Goal: Transaction & Acquisition: Book appointment/travel/reservation

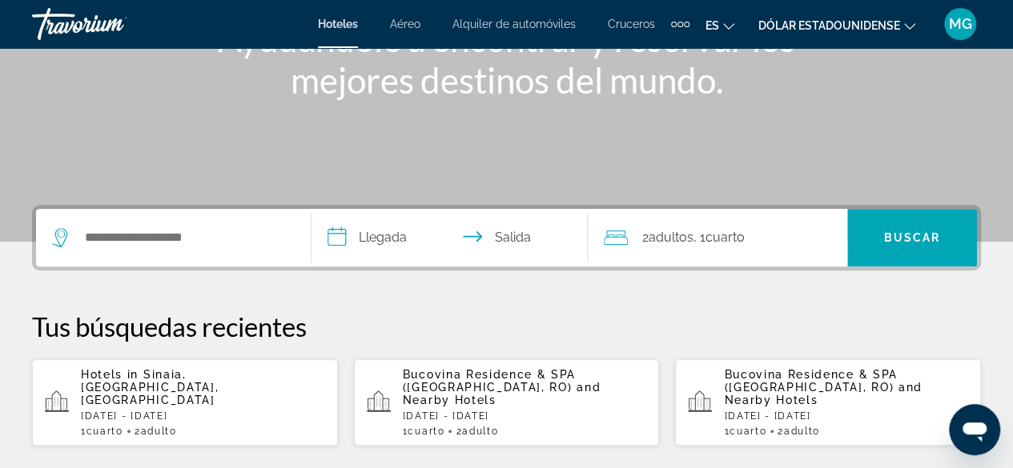
scroll to position [240, 0]
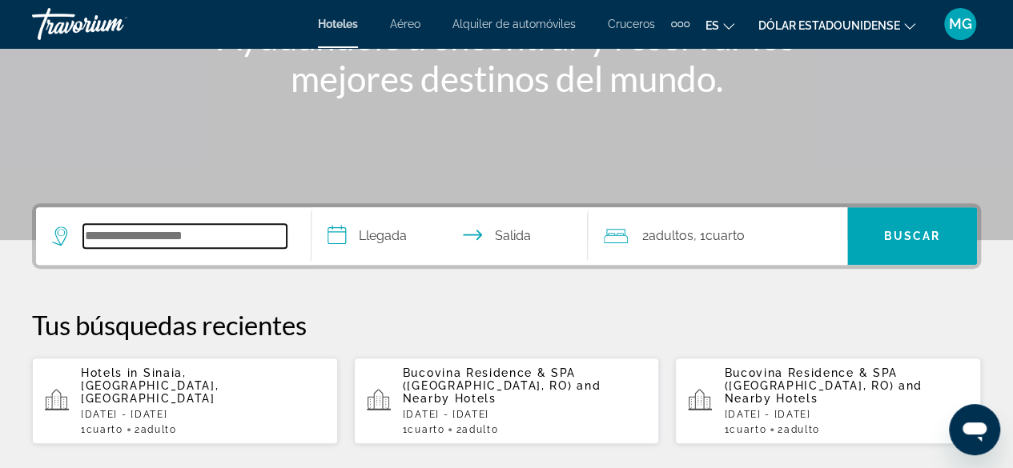
click at [230, 228] on input "Buscar destino de hotel" at bounding box center [184, 236] width 203 height 24
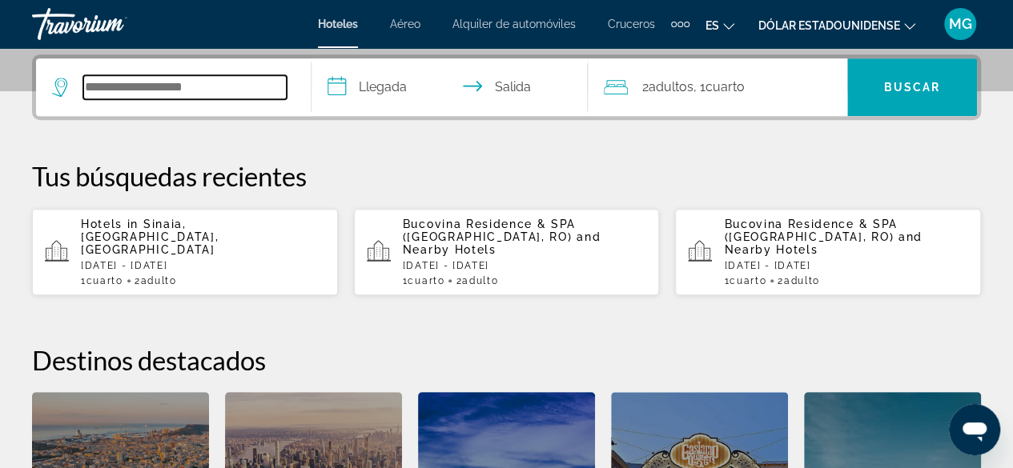
scroll to position [391, 0]
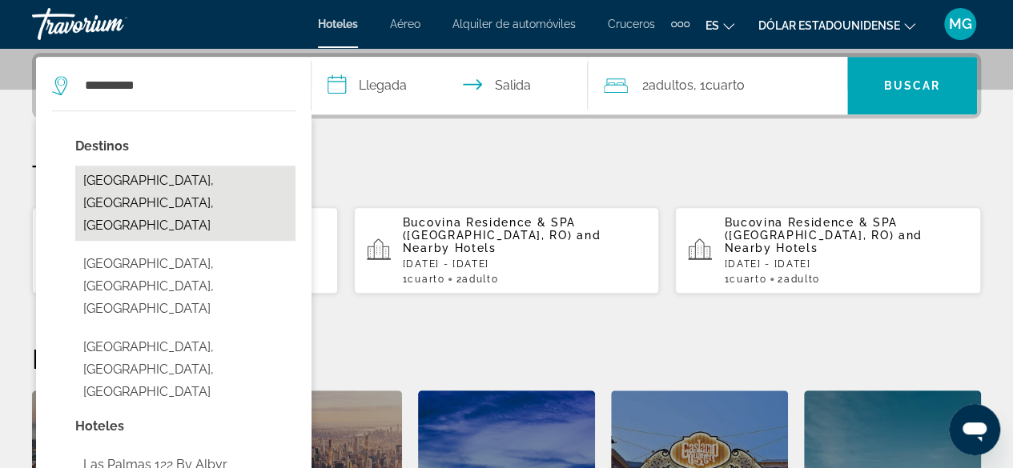
click at [244, 177] on button "[GEOGRAPHIC_DATA], [GEOGRAPHIC_DATA], [GEOGRAPHIC_DATA]" at bounding box center [185, 203] width 220 height 75
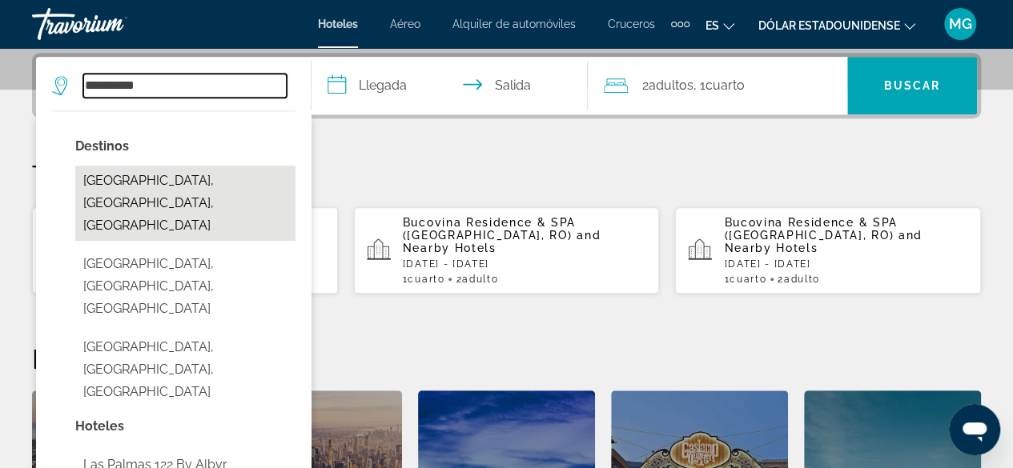
type input "**********"
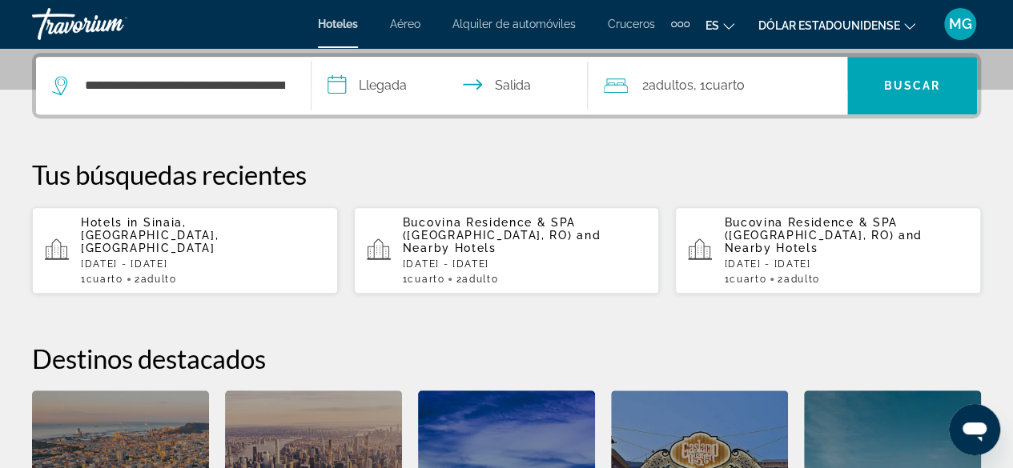
click at [410, 81] on input "**********" at bounding box center [452, 88] width 282 height 62
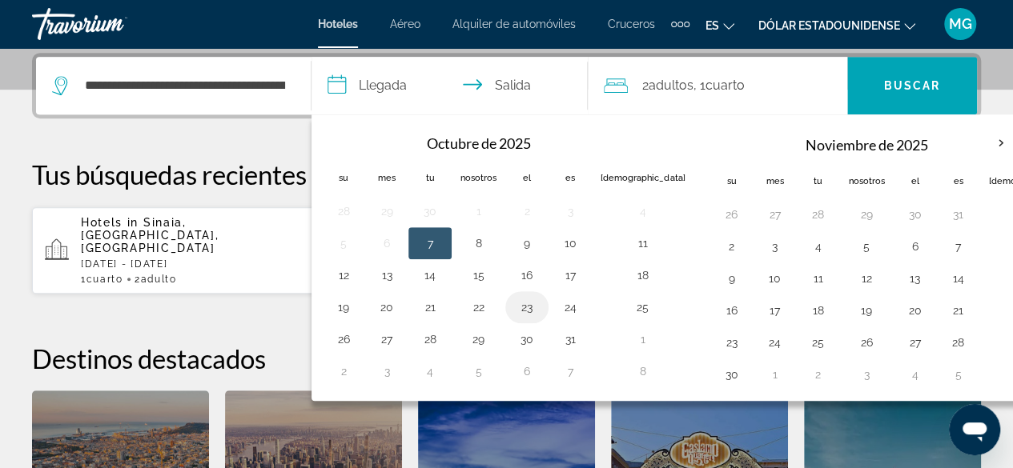
click at [520, 301] on button "23" at bounding box center [527, 307] width 26 height 22
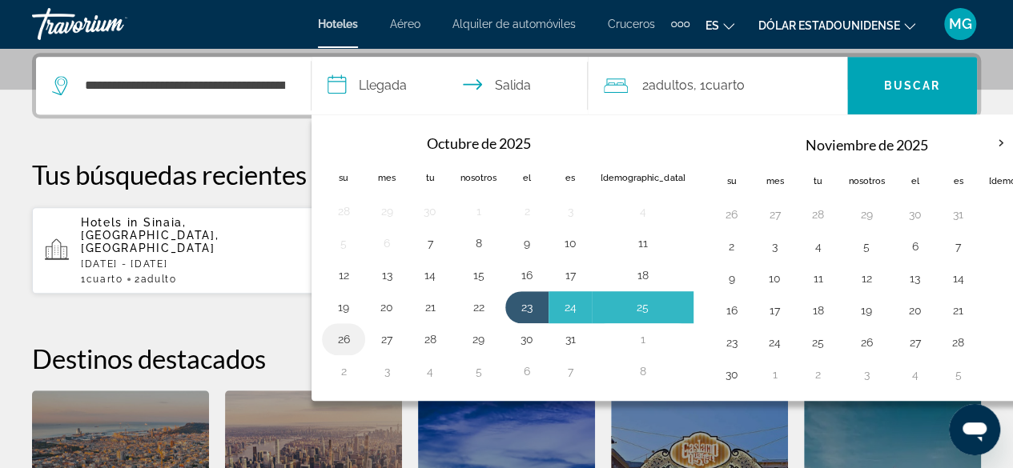
click at [353, 331] on button "26" at bounding box center [344, 339] width 26 height 22
type input "**********"
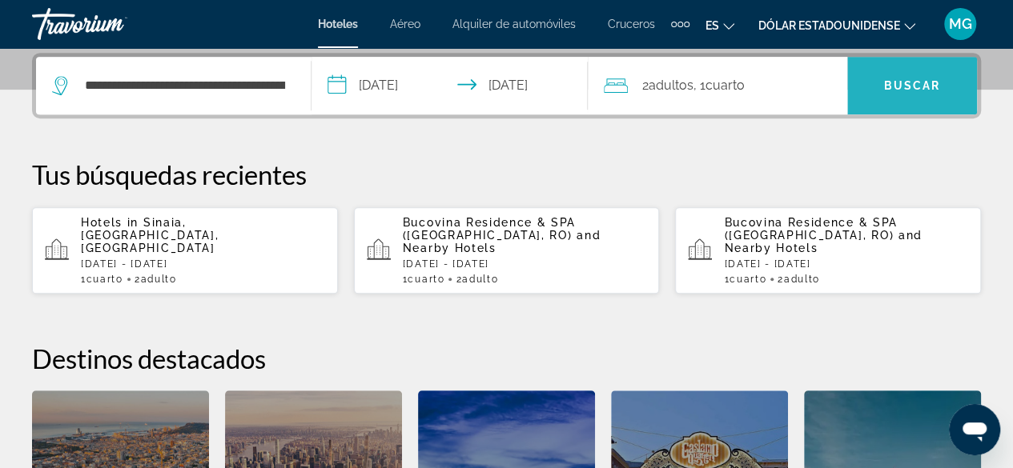
click at [908, 94] on span "Buscar" at bounding box center [912, 85] width 130 height 38
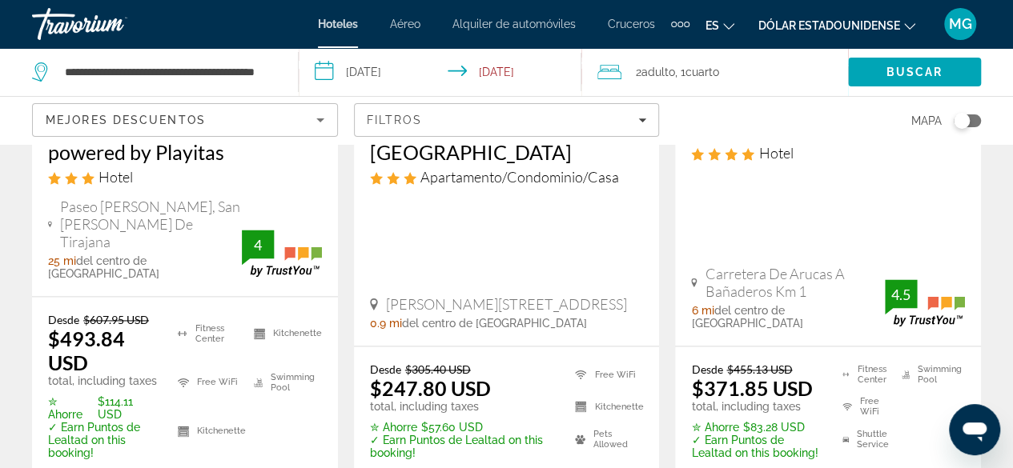
scroll to position [801, 0]
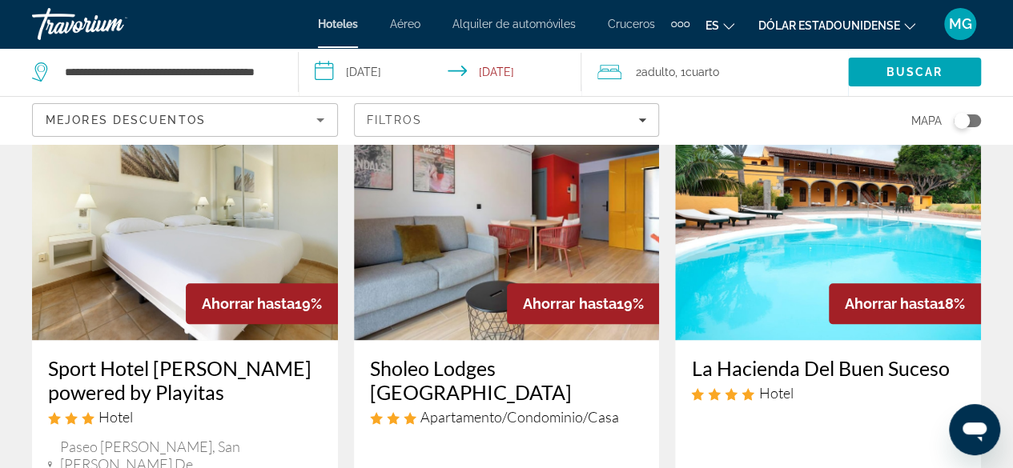
click at [450, 265] on img "Contenido principal" at bounding box center [507, 212] width 306 height 256
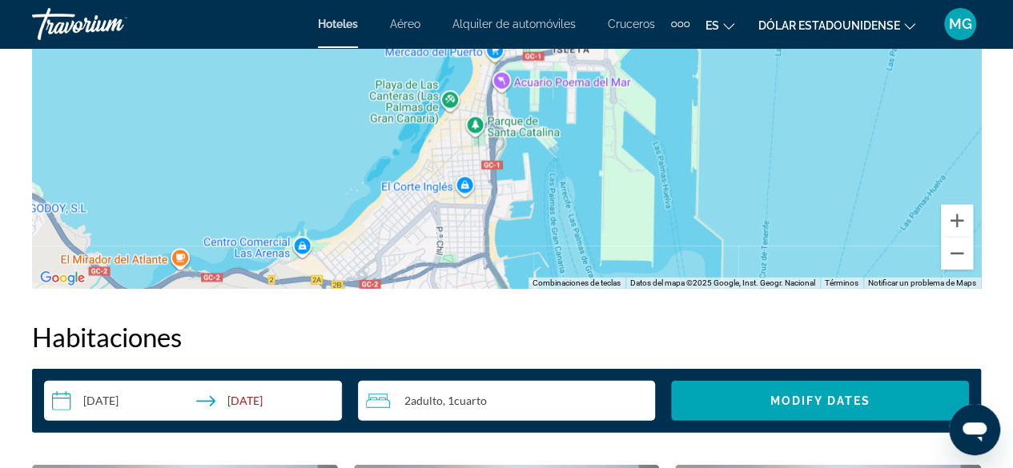
scroll to position [2322, 0]
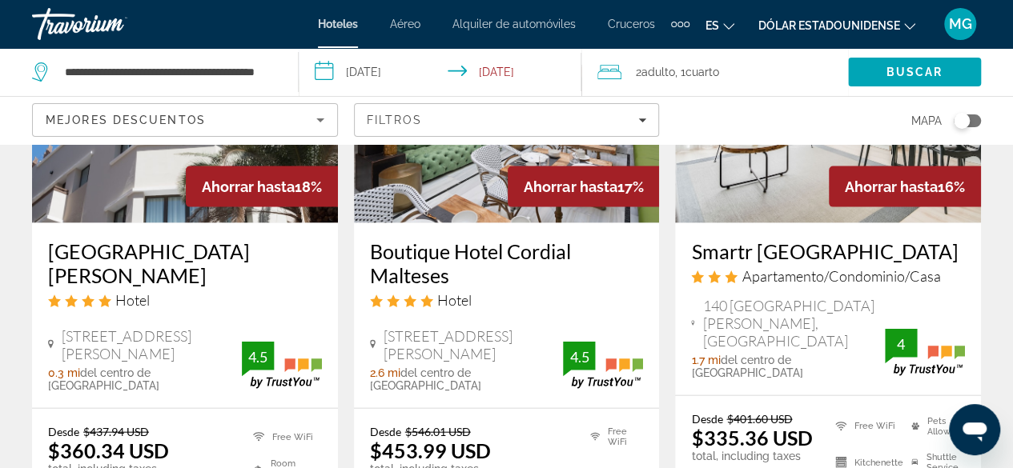
scroll to position [1601, 0]
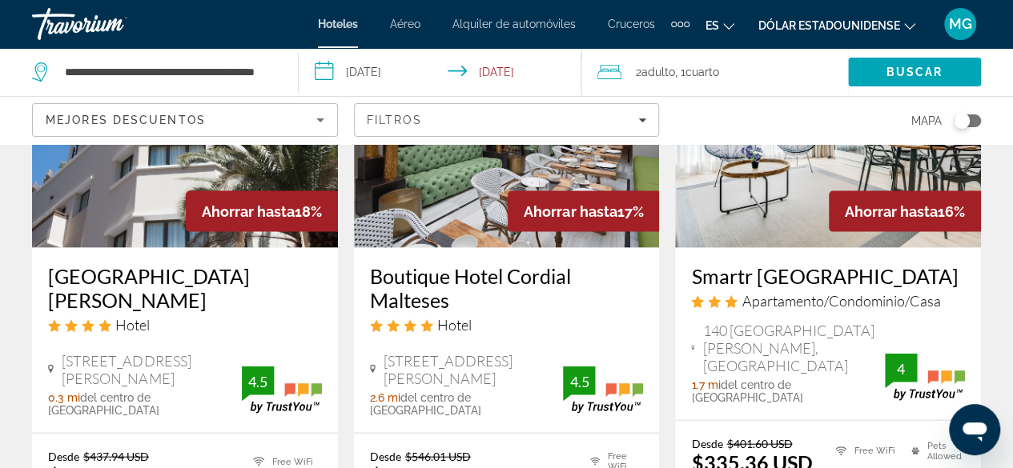
drag, startPoint x: 198, startPoint y: 355, endPoint x: 59, endPoint y: 336, distance: 139.7
click at [59, 352] on div "[STREET_ADDRESS][PERSON_NAME]" at bounding box center [145, 369] width 194 height 35
copy span "[STREET_ADDRESS][PERSON_NAME]"
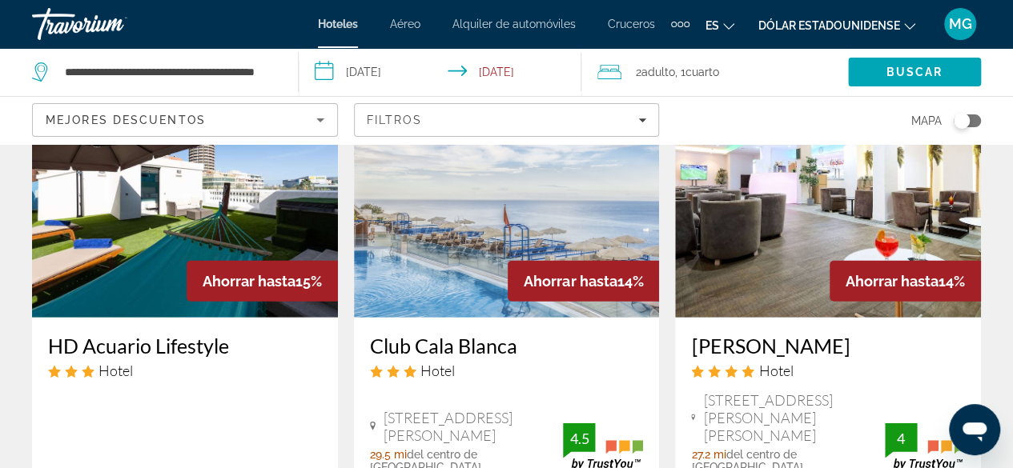
scroll to position [1921, 0]
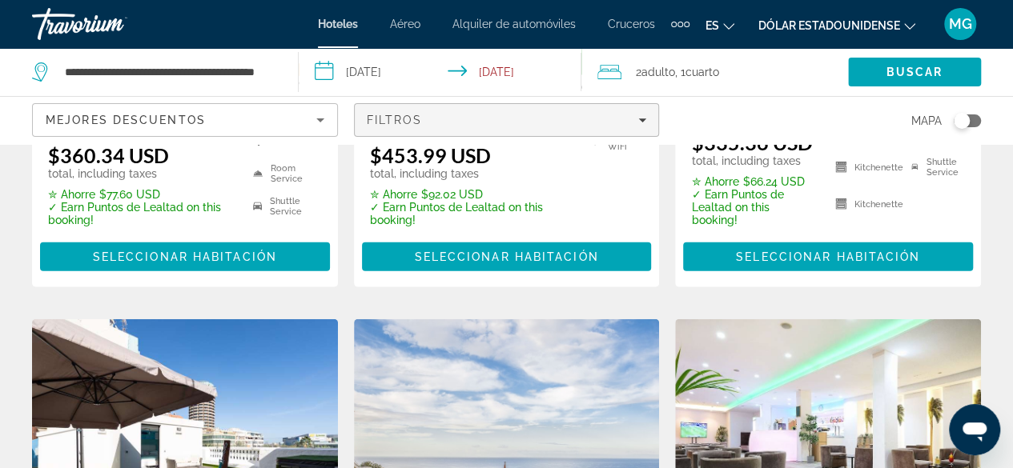
click at [636, 114] on div "Filtros" at bounding box center [507, 120] width 280 height 13
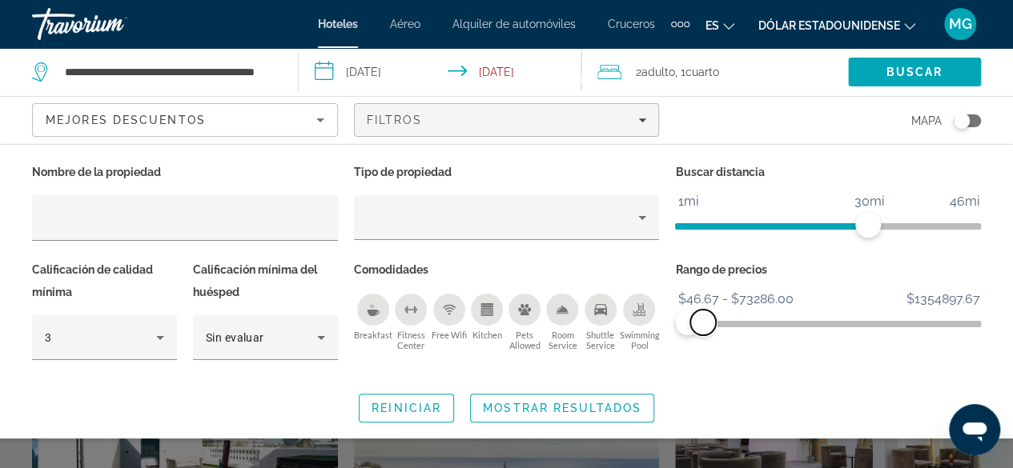
drag, startPoint x: 963, startPoint y: 315, endPoint x: 703, endPoint y: 319, distance: 260.2
click at [703, 319] on span "ngx-slider-max" at bounding box center [703, 323] width 26 height 26
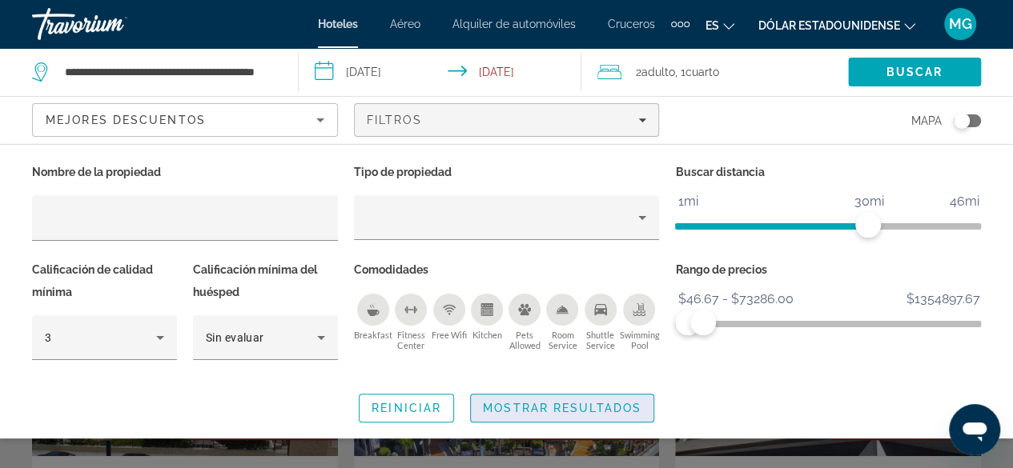
click at [541, 405] on span "Mostrar resultados" at bounding box center [562, 408] width 159 height 13
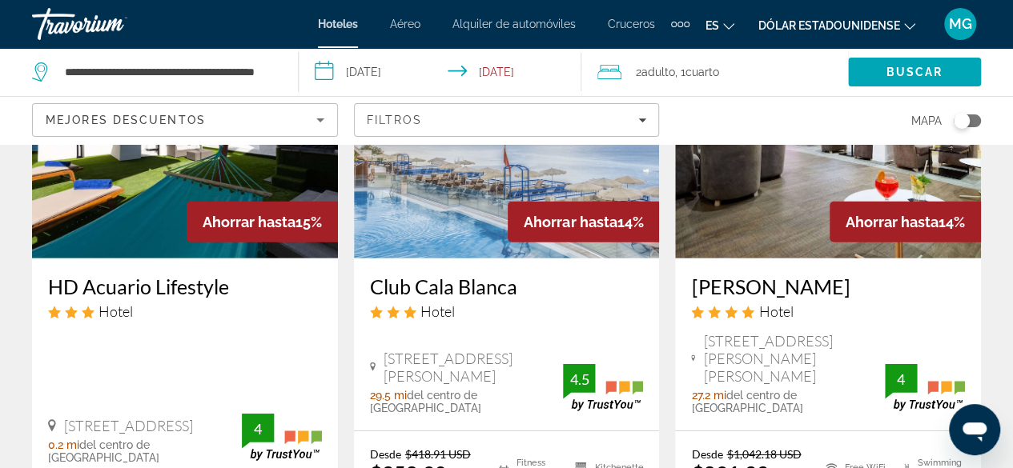
scroll to position [2242, 0]
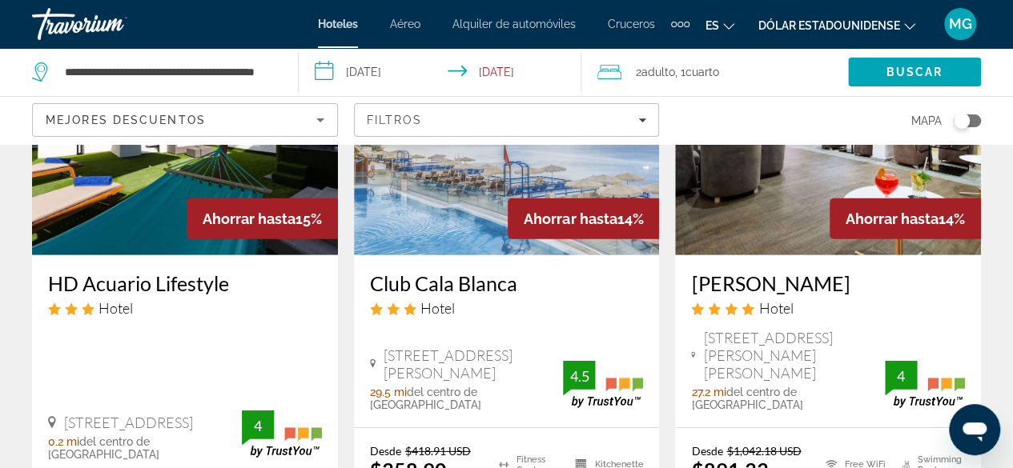
drag, startPoint x: 231, startPoint y: 399, endPoint x: 62, endPoint y: 387, distance: 168.6
click at [64, 414] on span "[STREET_ADDRESS]" at bounding box center [128, 423] width 129 height 18
copy span "[STREET_ADDRESS]"
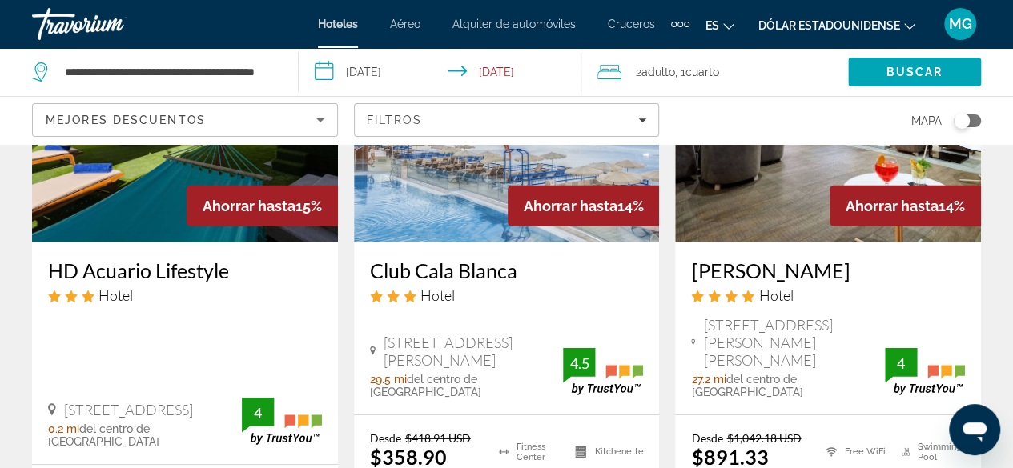
scroll to position [2482, 0]
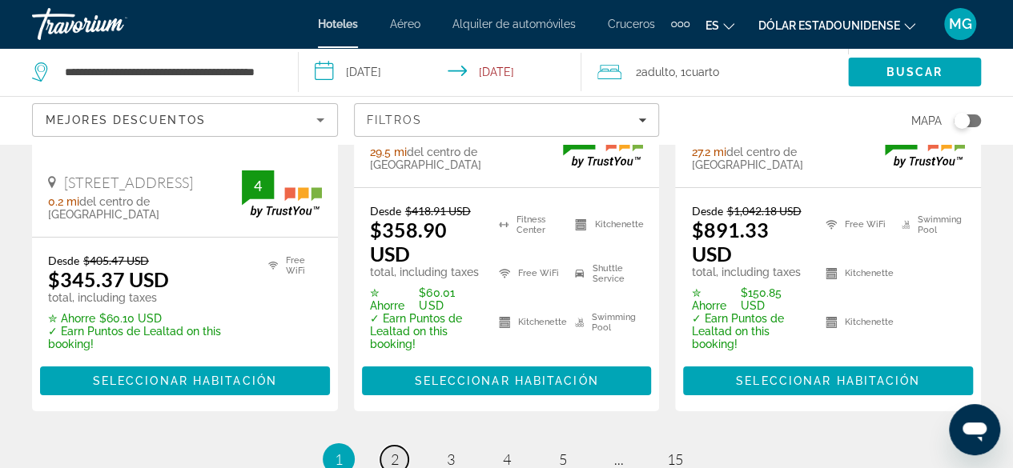
click at [391, 451] on span "2" at bounding box center [395, 460] width 8 height 18
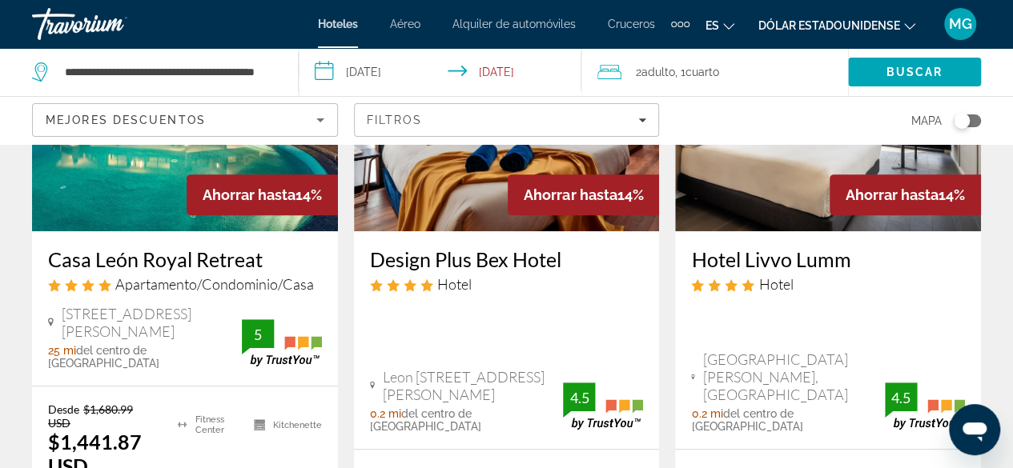
scroll to position [240, 0]
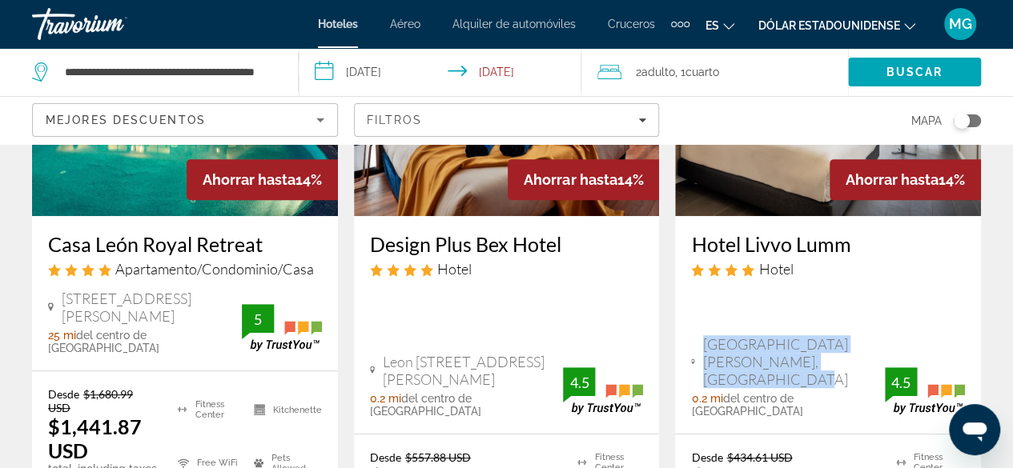
drag, startPoint x: 853, startPoint y: 366, endPoint x: 706, endPoint y: 351, distance: 148.1
click at [706, 351] on span "[GEOGRAPHIC_DATA][PERSON_NAME], [GEOGRAPHIC_DATA]" at bounding box center [794, 361] width 182 height 53
copy span "[GEOGRAPHIC_DATA][PERSON_NAME], [GEOGRAPHIC_DATA]"
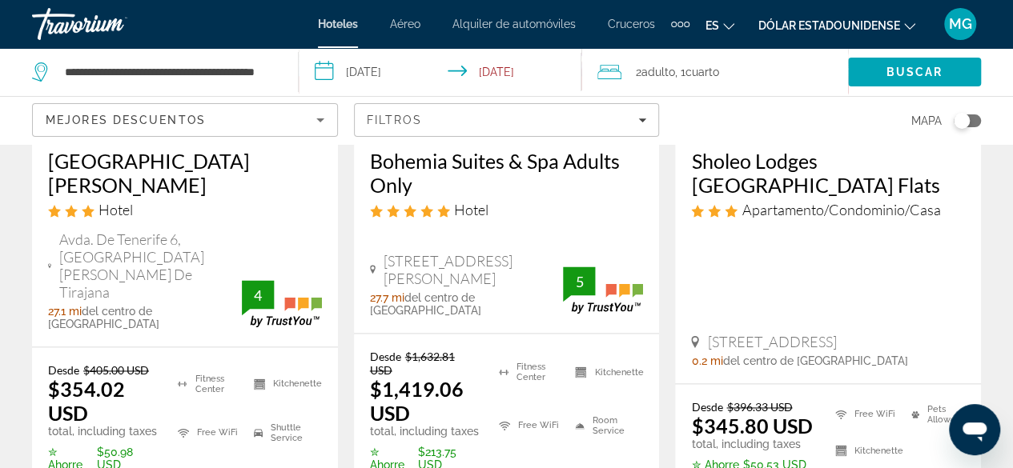
scroll to position [1041, 0]
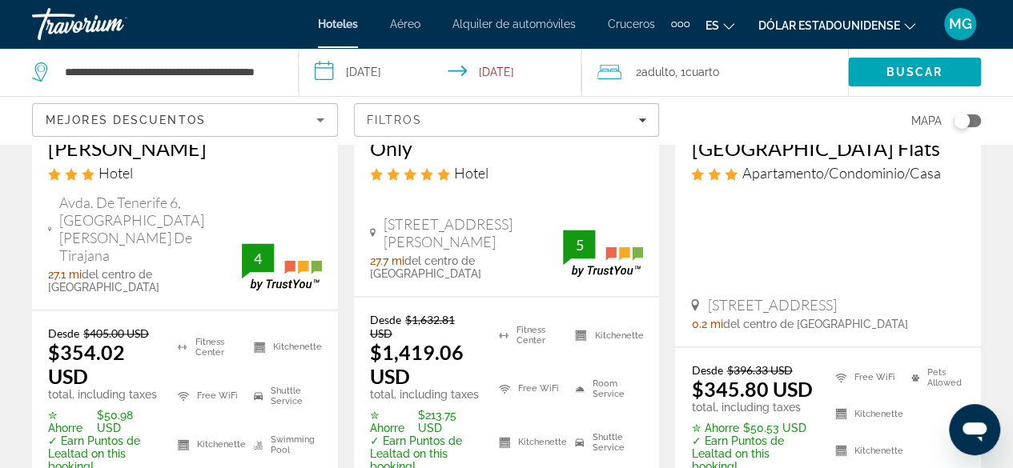
drag, startPoint x: 791, startPoint y: 252, endPoint x: 724, endPoint y: 238, distance: 68.8
click at [700, 296] on div "[STREET_ADDRESS]" at bounding box center [828, 305] width 274 height 18
copy span "[STREET_ADDRESS]"
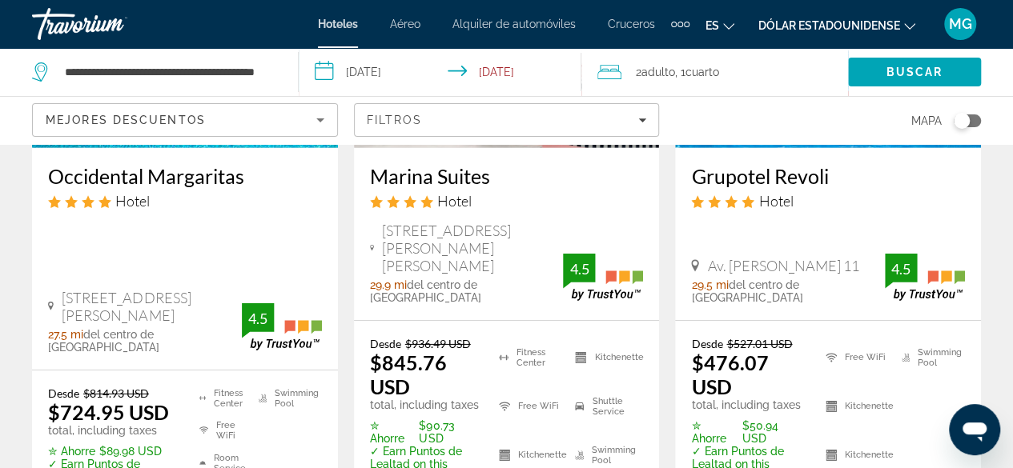
scroll to position [2322, 0]
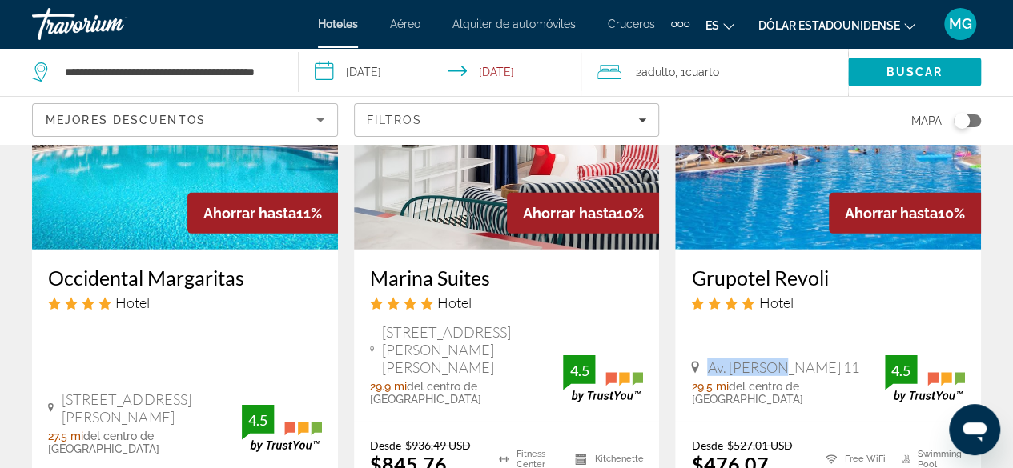
drag, startPoint x: 770, startPoint y: 295, endPoint x: 700, endPoint y: 295, distance: 70.5
click at [700, 359] on div "Av. [PERSON_NAME] 11" at bounding box center [788, 368] width 194 height 18
copy span "Av. [PERSON_NAME] 1"
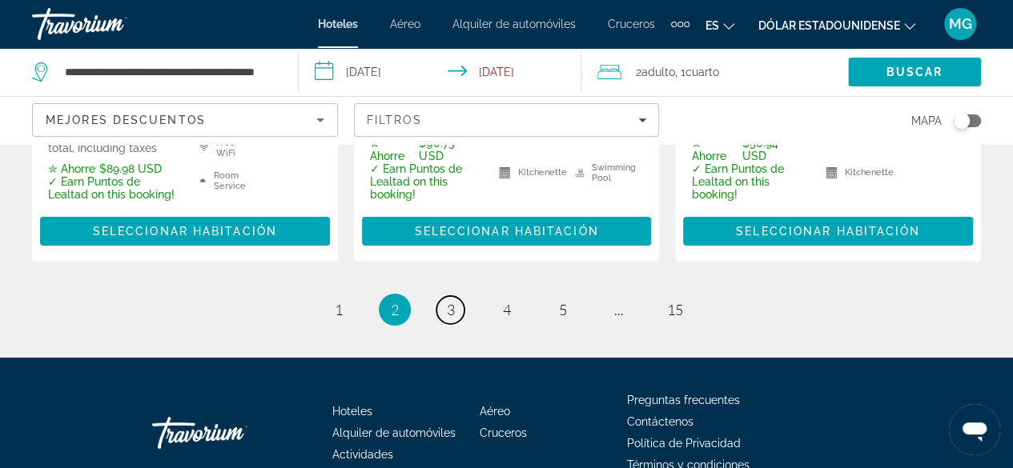
click at [448, 296] on link "page 3" at bounding box center [450, 310] width 28 height 28
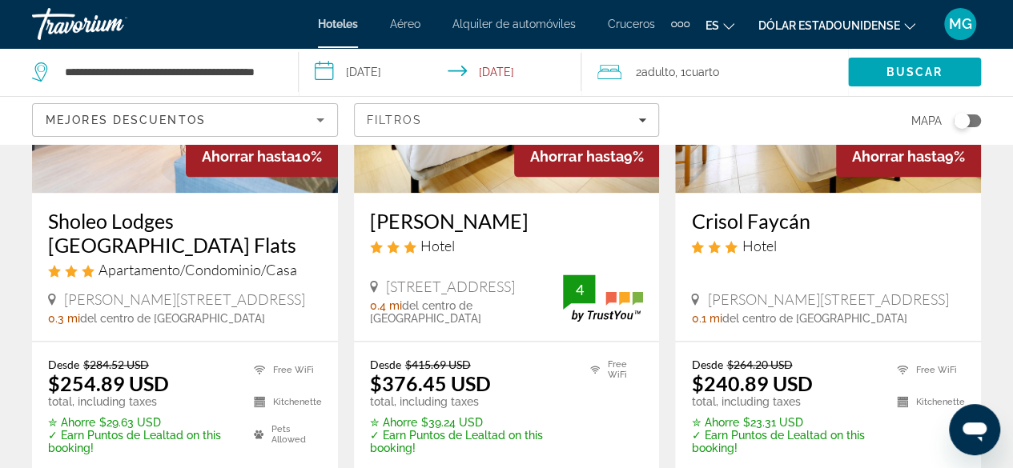
scroll to position [961, 0]
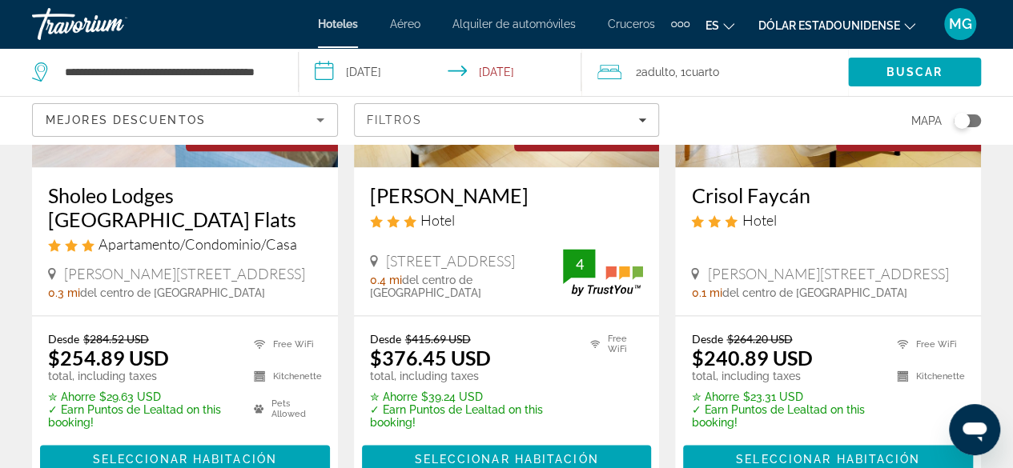
drag, startPoint x: 461, startPoint y: 273, endPoint x: 386, endPoint y: 259, distance: 76.6
click at [386, 259] on span "[STREET_ADDRESS]" at bounding box center [450, 261] width 129 height 18
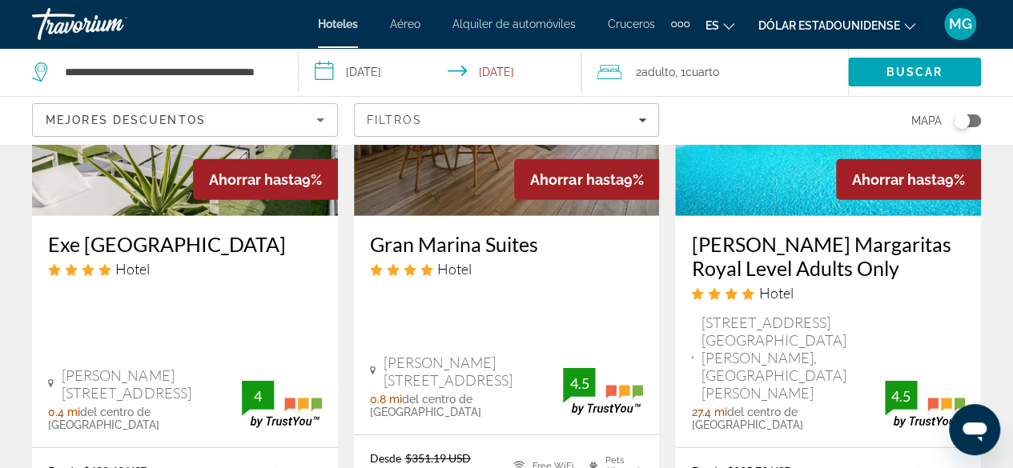
scroll to position [2242, 0]
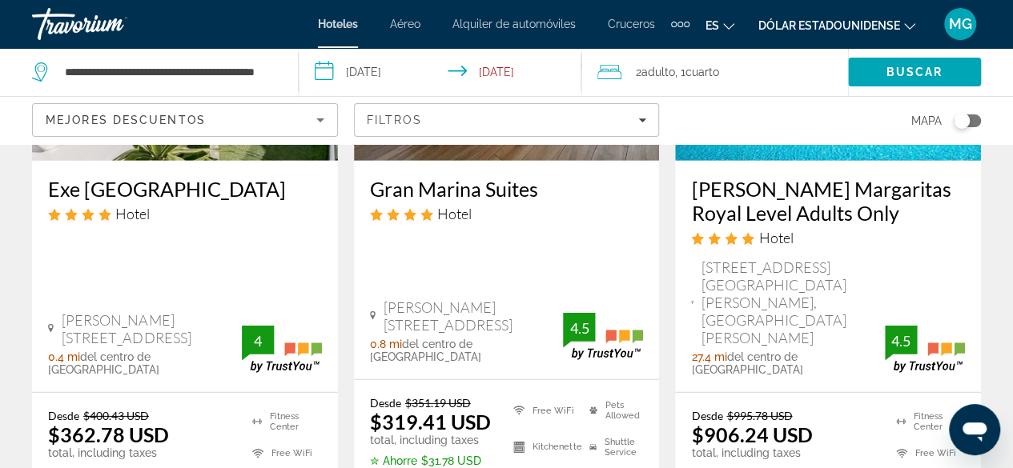
drag, startPoint x: 490, startPoint y: 291, endPoint x: 383, endPoint y: 276, distance: 108.2
click at [383, 299] on span "[PERSON_NAME][STREET_ADDRESS]" at bounding box center [472, 316] width 179 height 35
copy span "[PERSON_NAME][STREET_ADDRESS]"
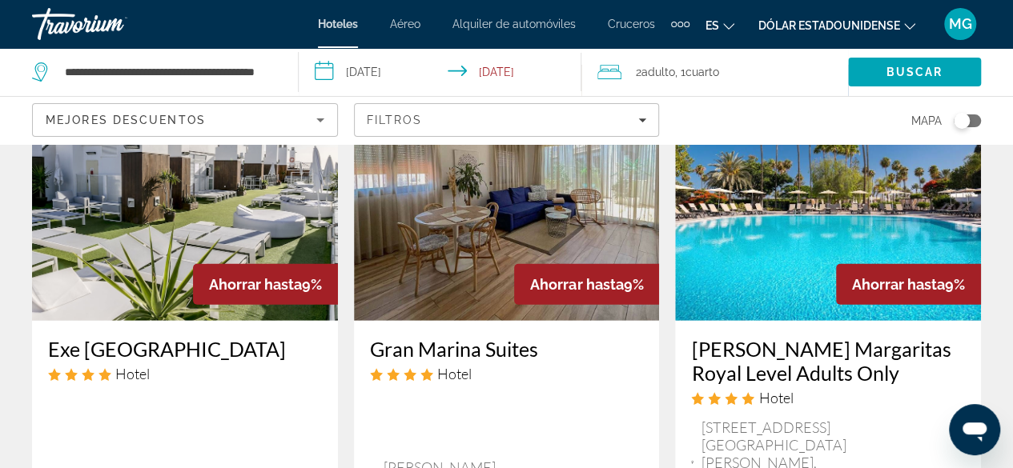
click at [476, 238] on img "Contenido principal" at bounding box center [507, 193] width 306 height 256
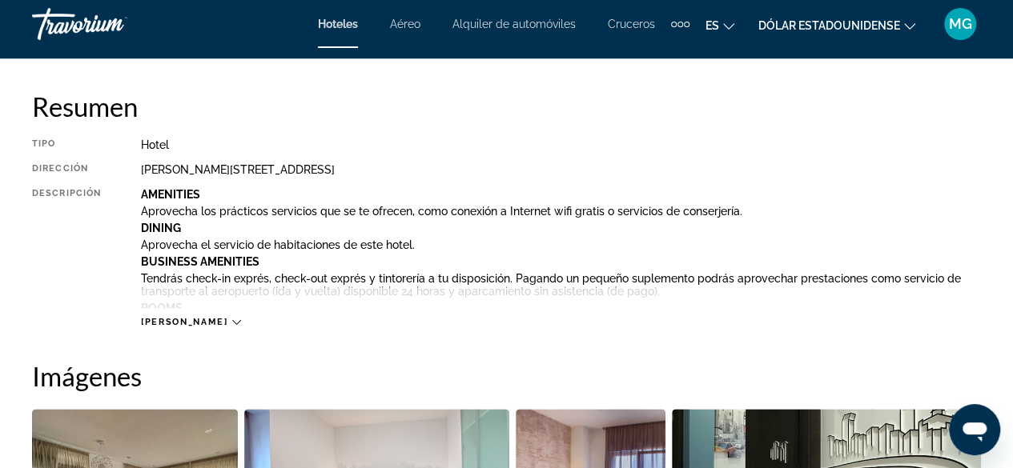
scroll to position [801, 0]
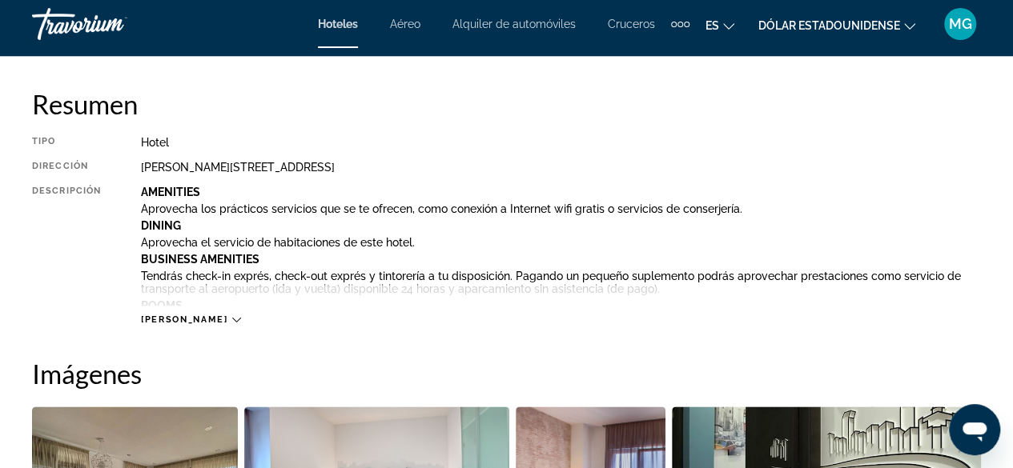
click at [232, 321] on icon "Contenido principal" at bounding box center [236, 319] width 9 height 9
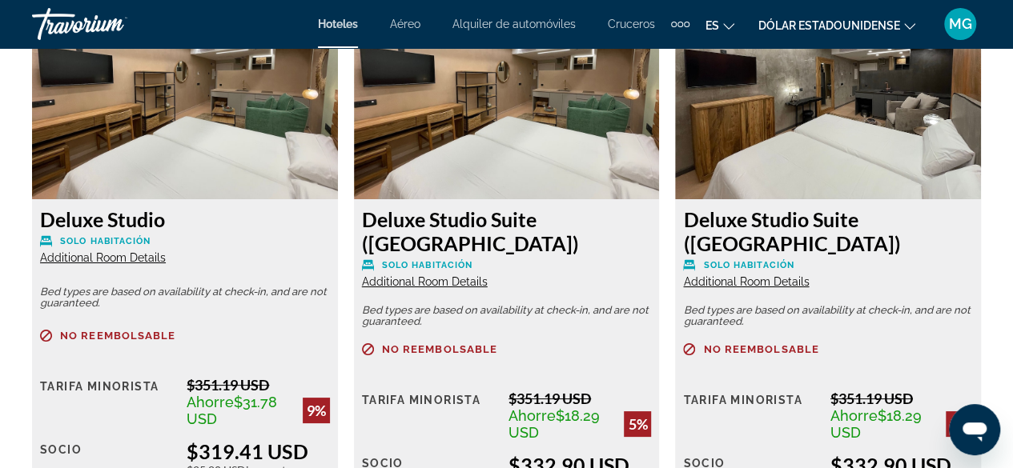
scroll to position [3042, 0]
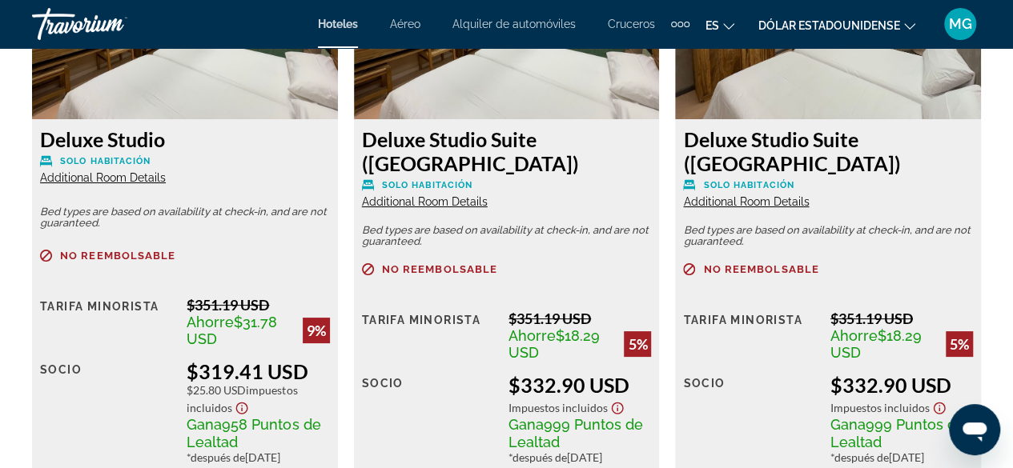
click at [242, 401] on icon "Show Taxes and Fees disclaimer" at bounding box center [241, 408] width 19 height 14
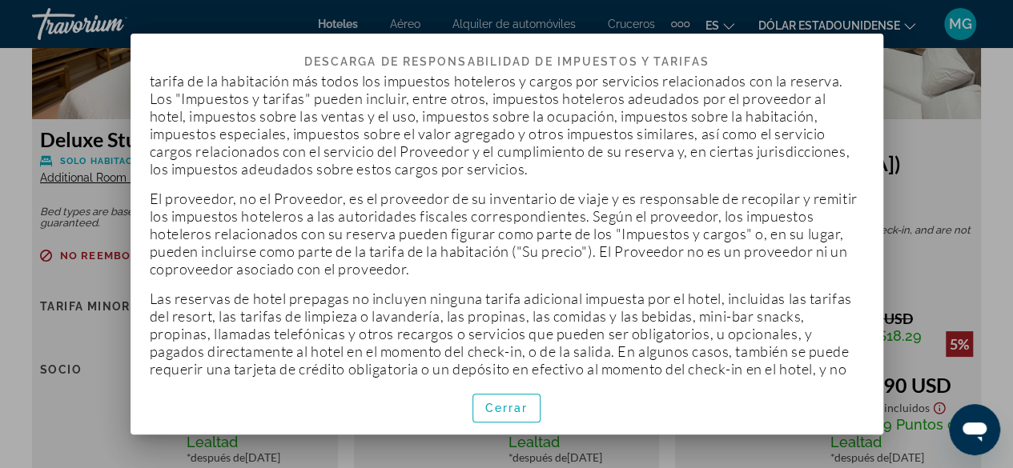
scroll to position [80, 0]
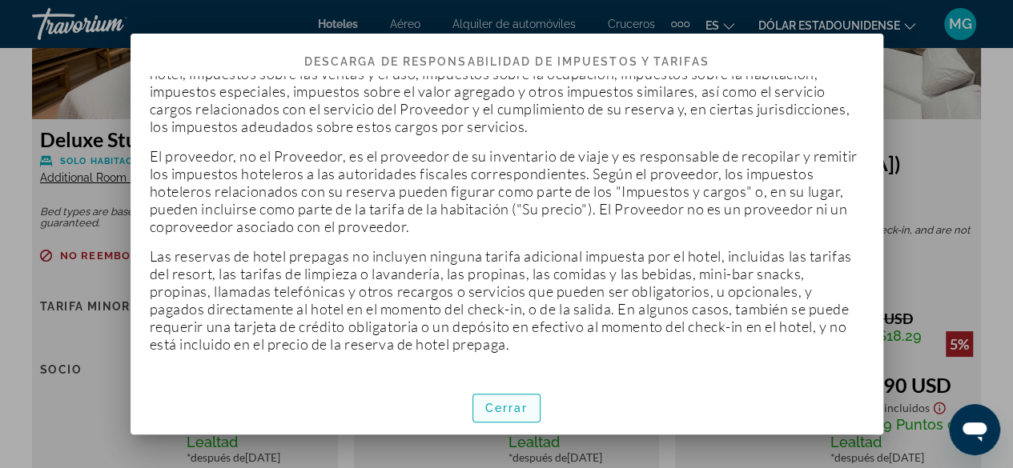
drag, startPoint x: 517, startPoint y: 406, endPoint x: 523, endPoint y: 419, distance: 14.0
click at [518, 409] on font "Cerrar" at bounding box center [506, 408] width 43 height 13
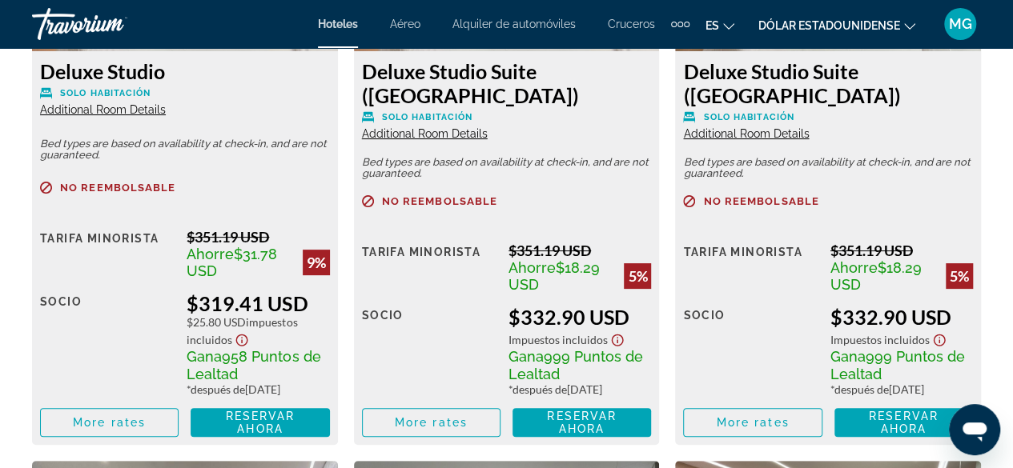
scroll to position [3282, 0]
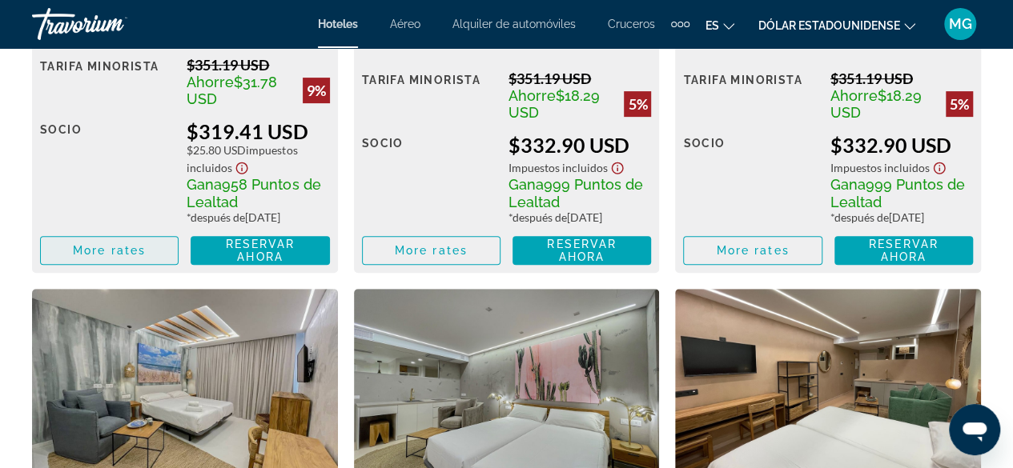
click at [93, 244] on span "More rates" at bounding box center [109, 250] width 73 height 13
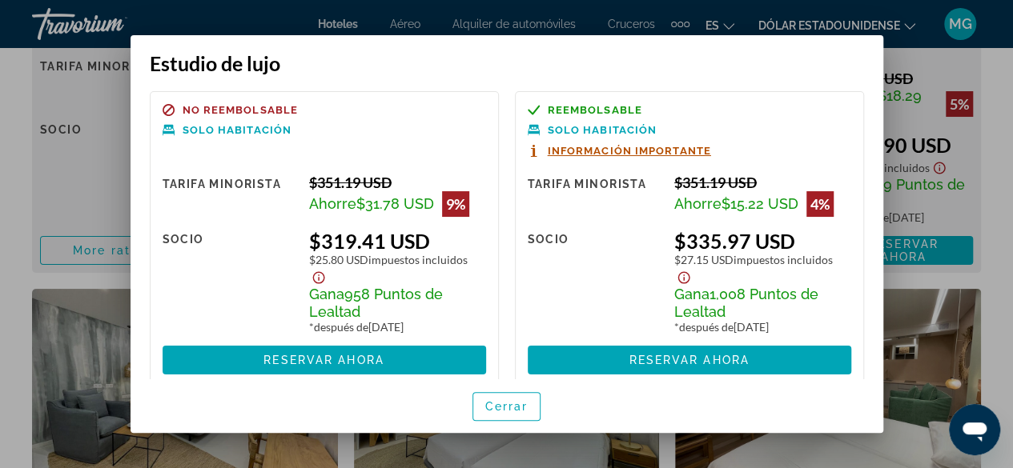
click at [636, 146] on span "Información importante" at bounding box center [629, 151] width 163 height 10
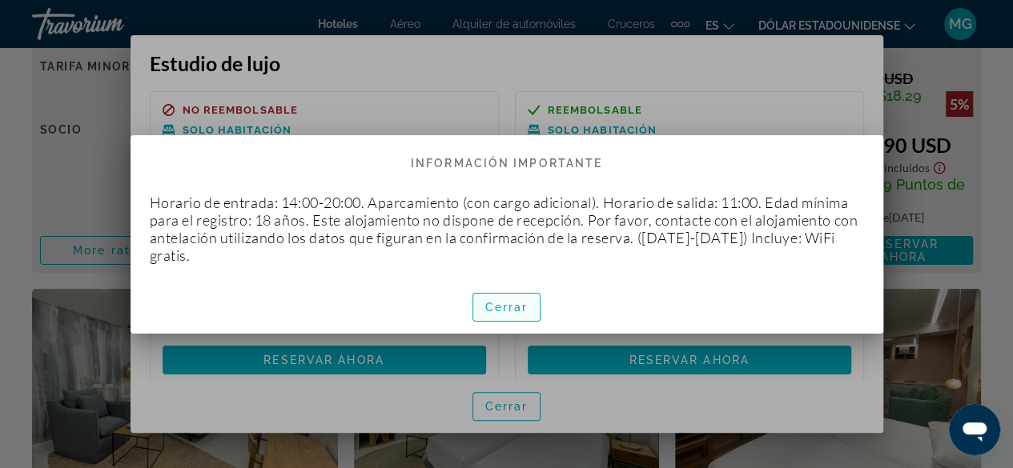
click at [519, 312] on font "Cerrar" at bounding box center [506, 307] width 43 height 13
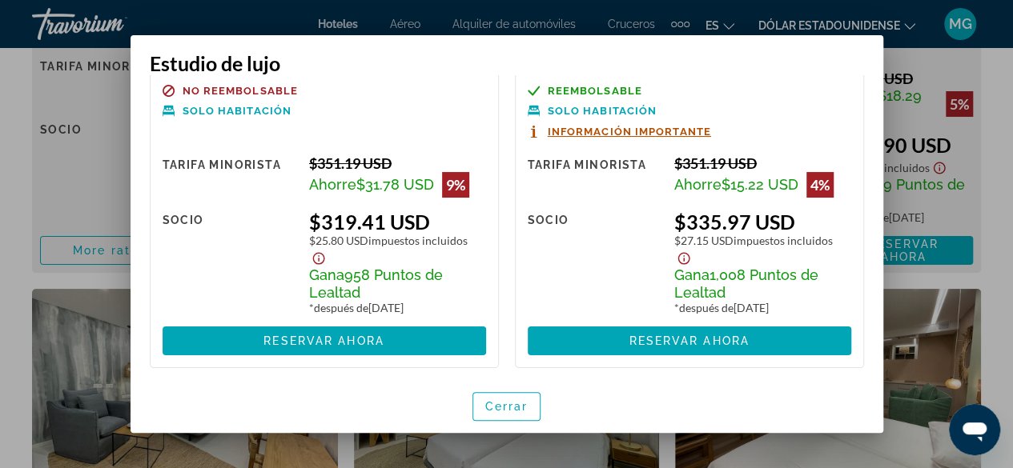
scroll to position [37, 0]
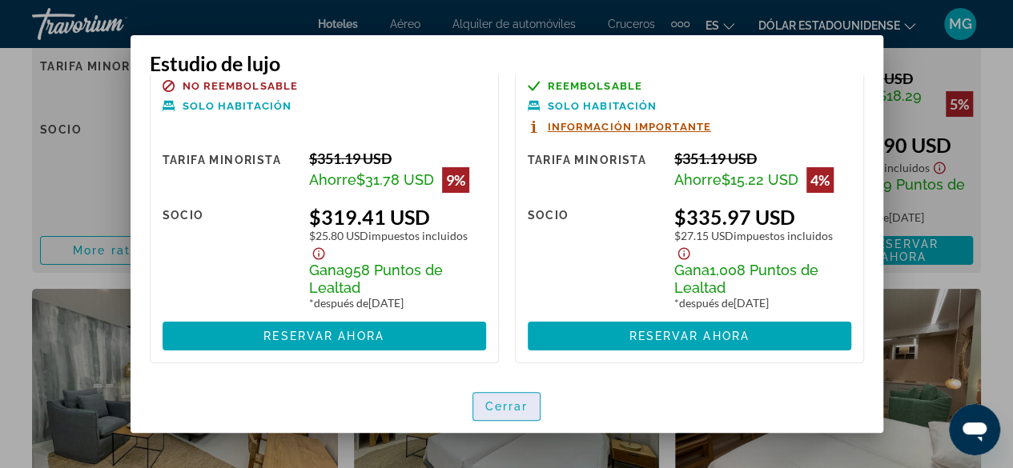
click at [525, 401] on font "Cerrar" at bounding box center [506, 406] width 43 height 13
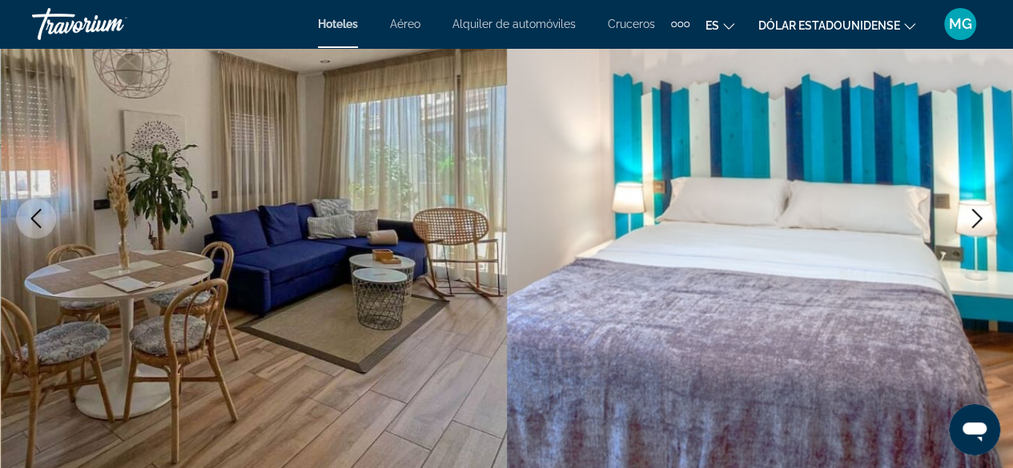
scroll to position [480, 0]
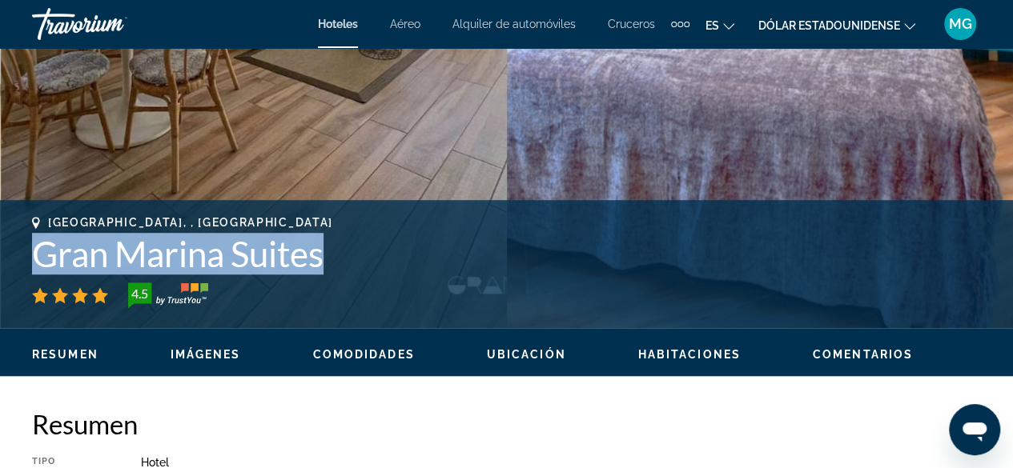
drag, startPoint x: 311, startPoint y: 262, endPoint x: 40, endPoint y: 252, distance: 270.8
click at [36, 250] on h1 "Gran Marina Suites" at bounding box center [506, 254] width 949 height 42
copy h1 "Gran Marina Suites"
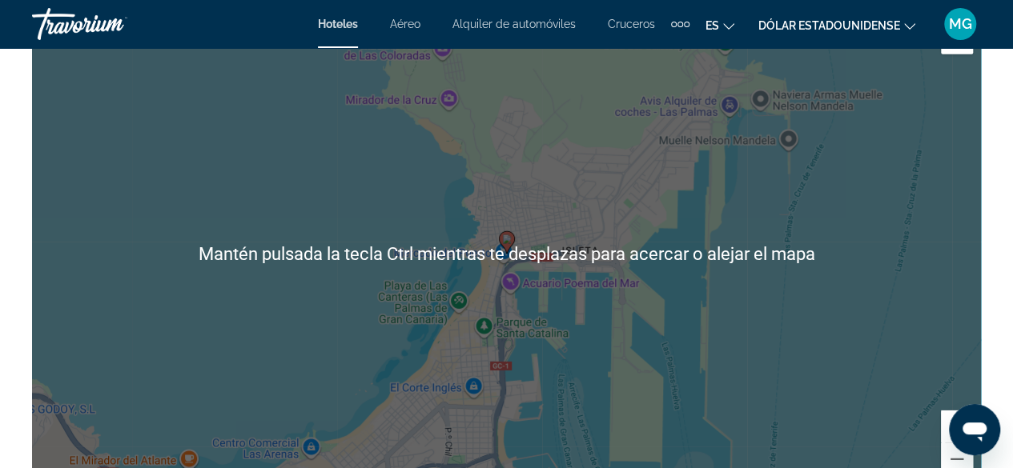
scroll to position [2242, 0]
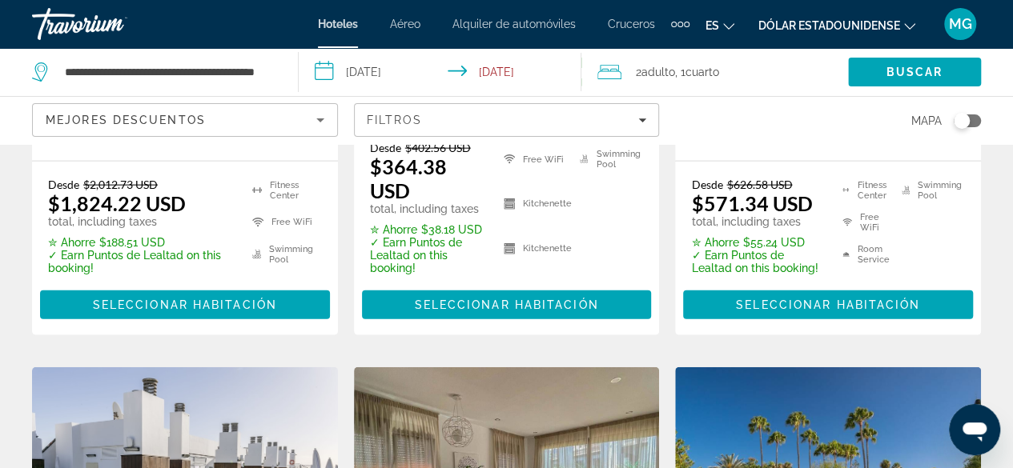
scroll to position [1841, 0]
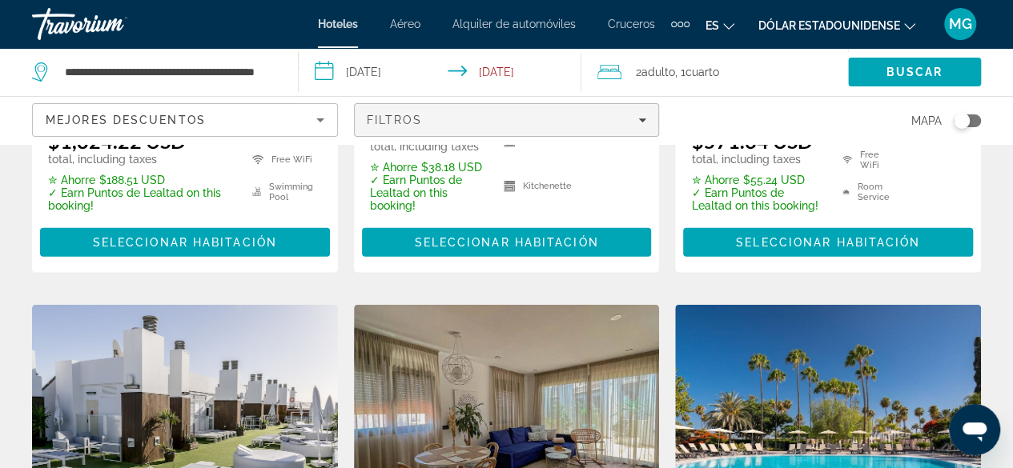
click at [645, 116] on icon "Filters" at bounding box center [642, 120] width 8 height 8
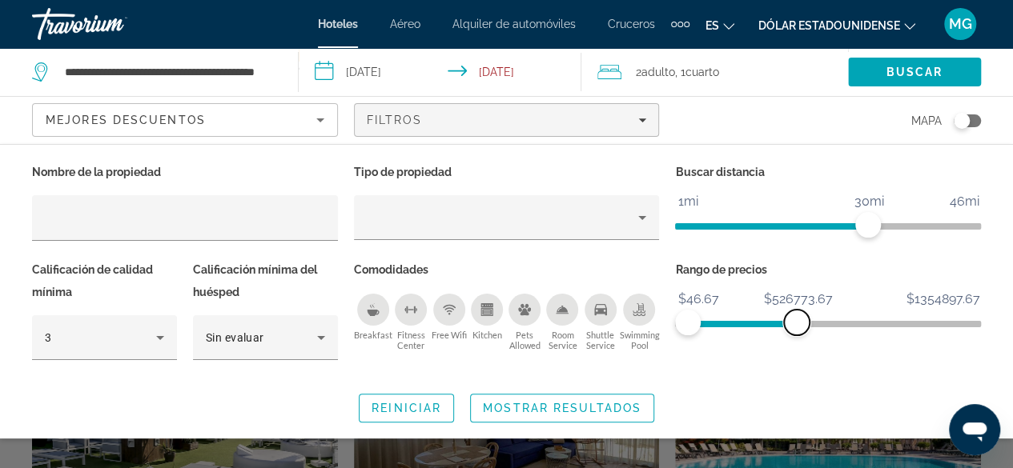
drag, startPoint x: 696, startPoint y: 319, endPoint x: 871, endPoint y: 315, distance: 175.4
click at [809, 316] on span "ngx-slider-max" at bounding box center [797, 323] width 26 height 26
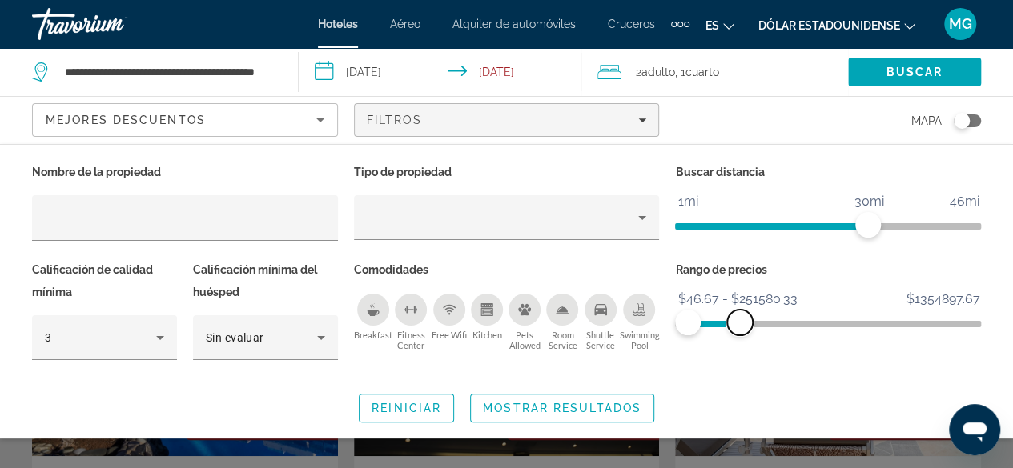
drag, startPoint x: 877, startPoint y: 313, endPoint x: 740, endPoint y: 324, distance: 137.4
click at [740, 324] on span "ngx-slider-max" at bounding box center [740, 323] width 26 height 26
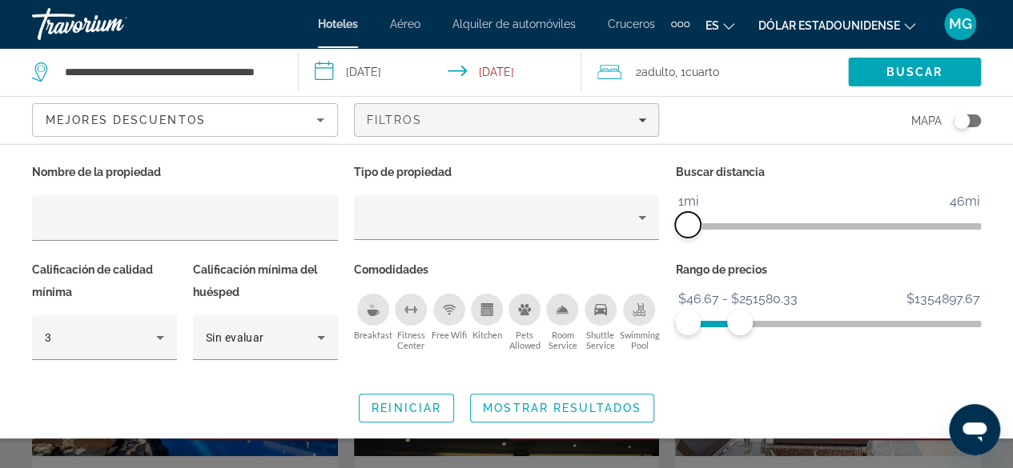
drag, startPoint x: 860, startPoint y: 222, endPoint x: 689, endPoint y: 233, distance: 171.7
click at [689, 233] on span "ngx-slider" at bounding box center [688, 225] width 26 height 26
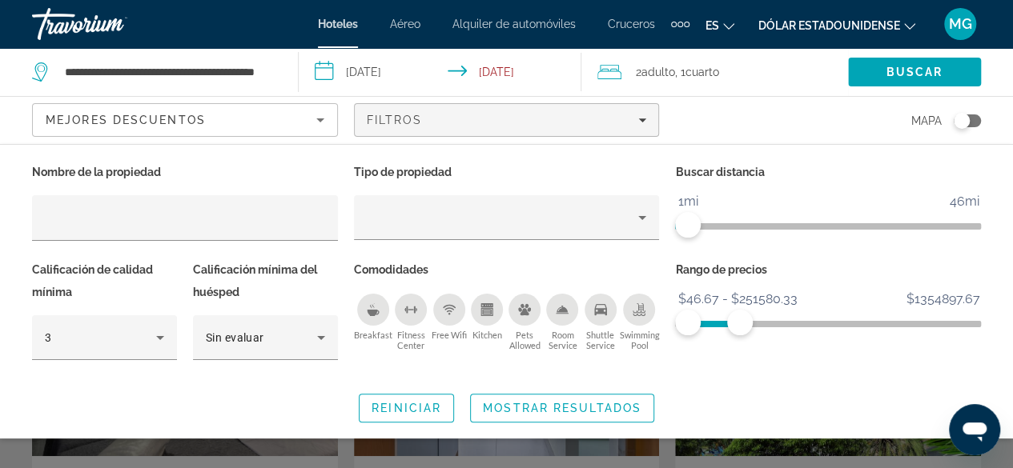
click at [564, 398] on span "Search widget" at bounding box center [562, 408] width 183 height 38
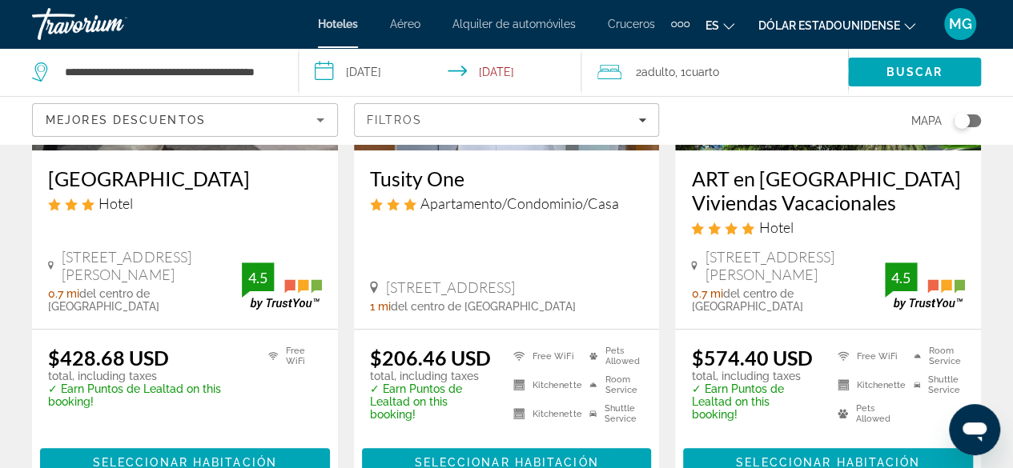
scroll to position [320, 0]
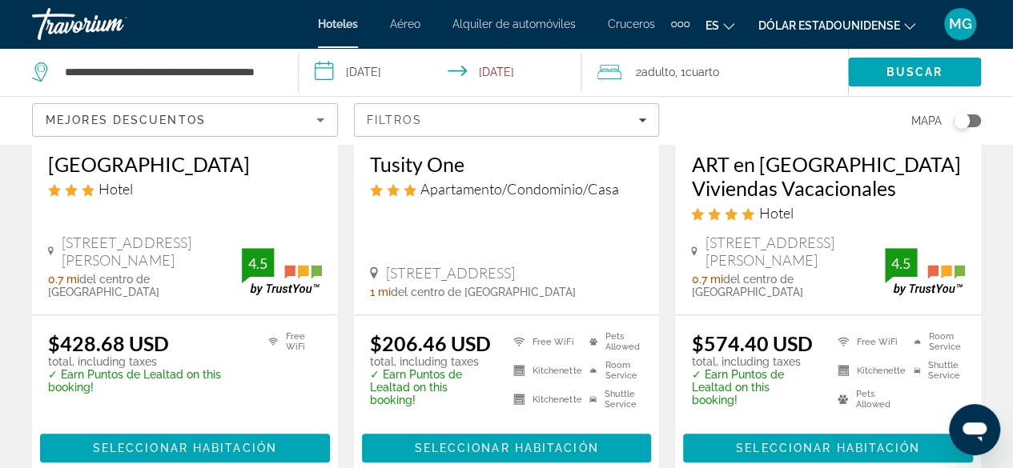
drag, startPoint x: 427, startPoint y: 271, endPoint x: 383, endPoint y: 260, distance: 45.4
click at [383, 264] on div "[STREET_ADDRESS]" at bounding box center [507, 273] width 274 height 18
click at [591, 339] on icon "Contenido principal" at bounding box center [593, 341] width 8 height 11
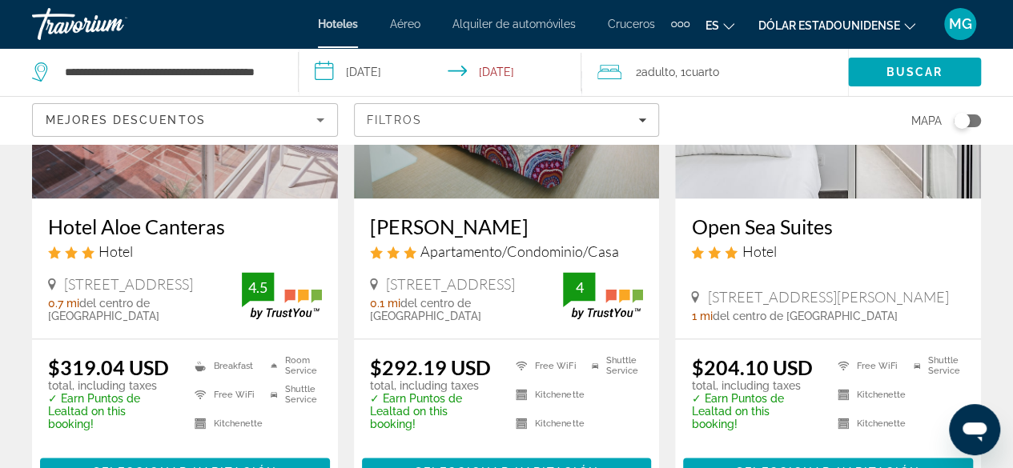
scroll to position [801, 0]
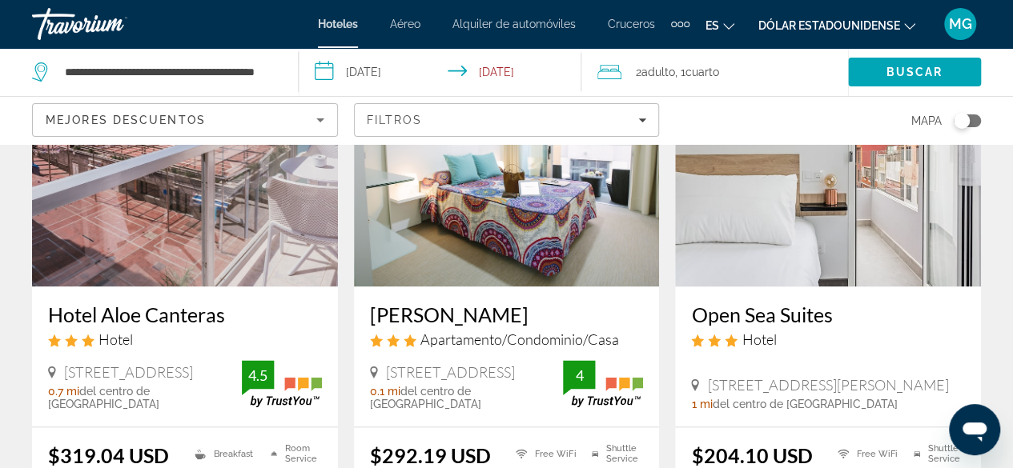
click at [472, 192] on img "Contenido principal" at bounding box center [507, 158] width 306 height 256
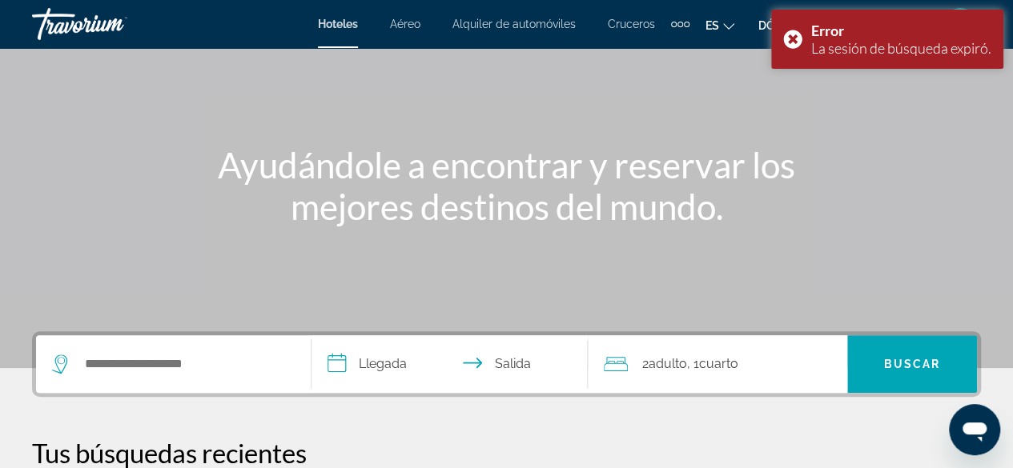
scroll to position [320, 0]
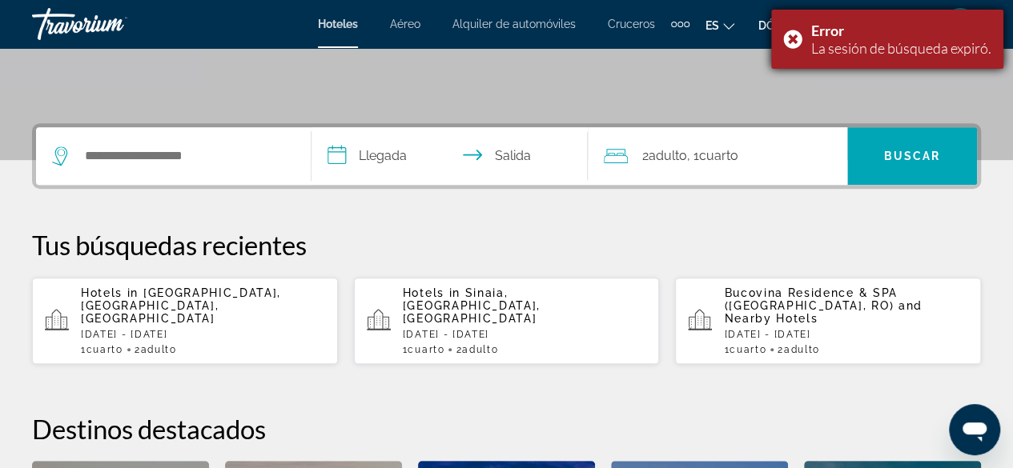
click at [785, 34] on div "Error La sesión de búsqueda expiró." at bounding box center [887, 39] width 232 height 59
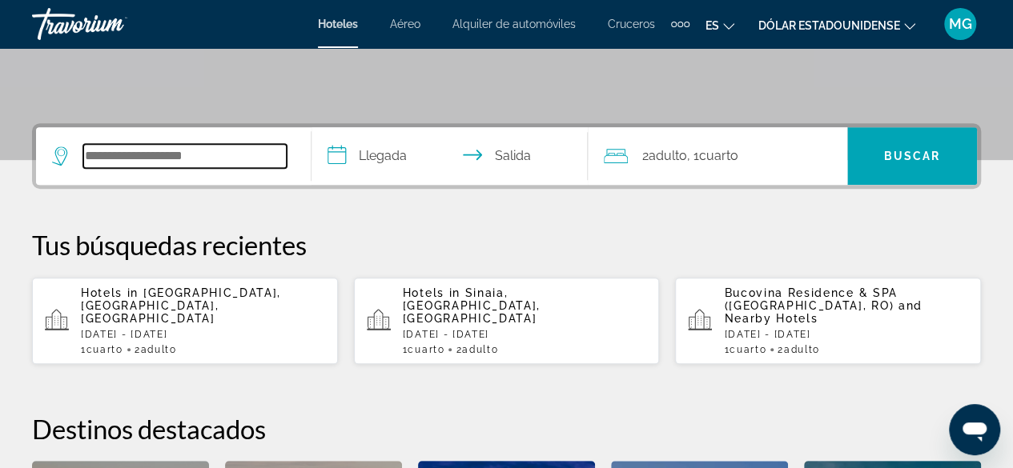
click at [183, 165] on input "Search hotel destination" at bounding box center [184, 156] width 203 height 24
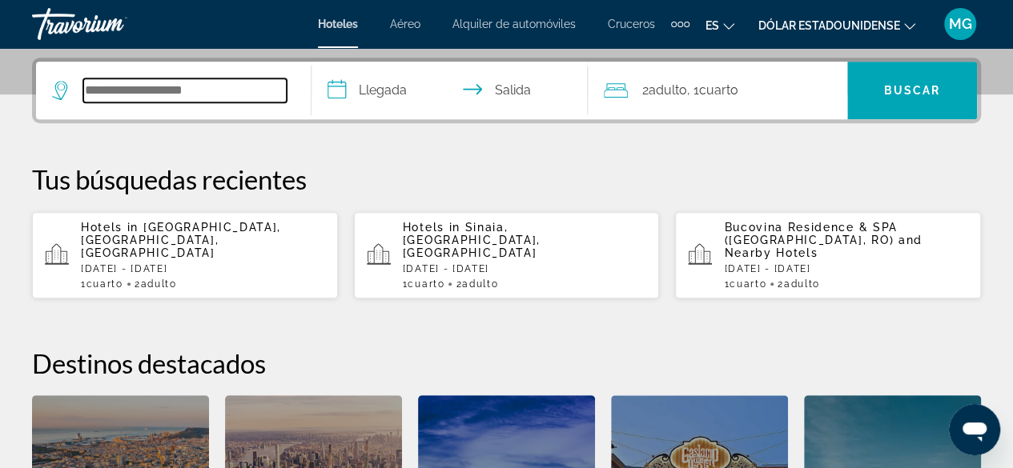
scroll to position [391, 0]
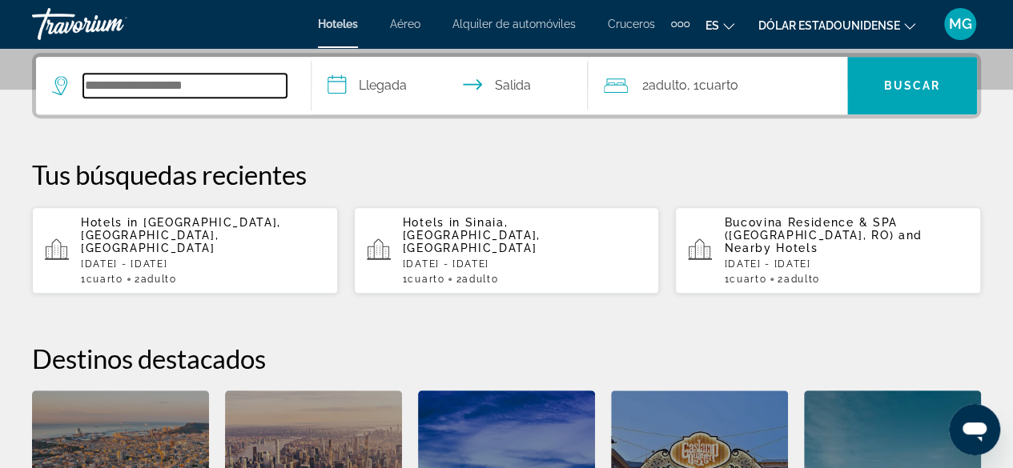
click at [165, 90] on input "Search hotel destination" at bounding box center [184, 86] width 203 height 24
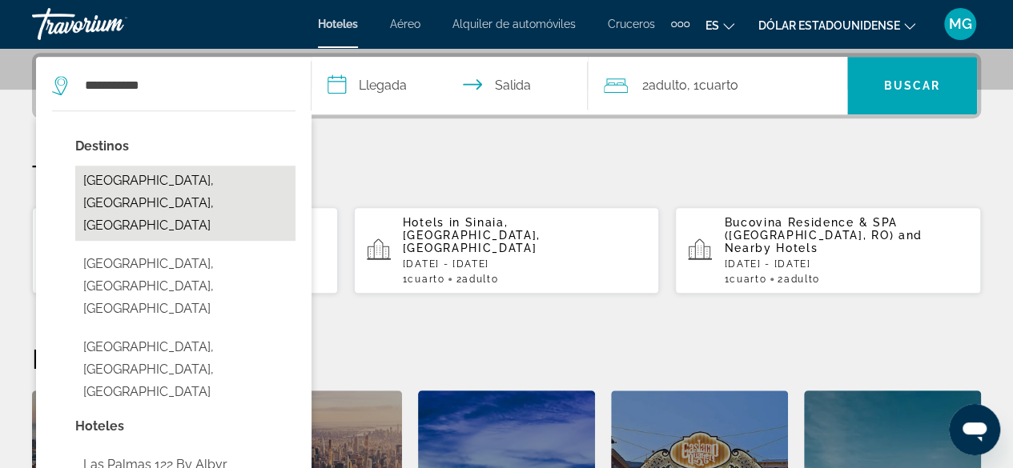
click at [175, 185] on button "[GEOGRAPHIC_DATA], [GEOGRAPHIC_DATA], [GEOGRAPHIC_DATA]" at bounding box center [185, 203] width 220 height 75
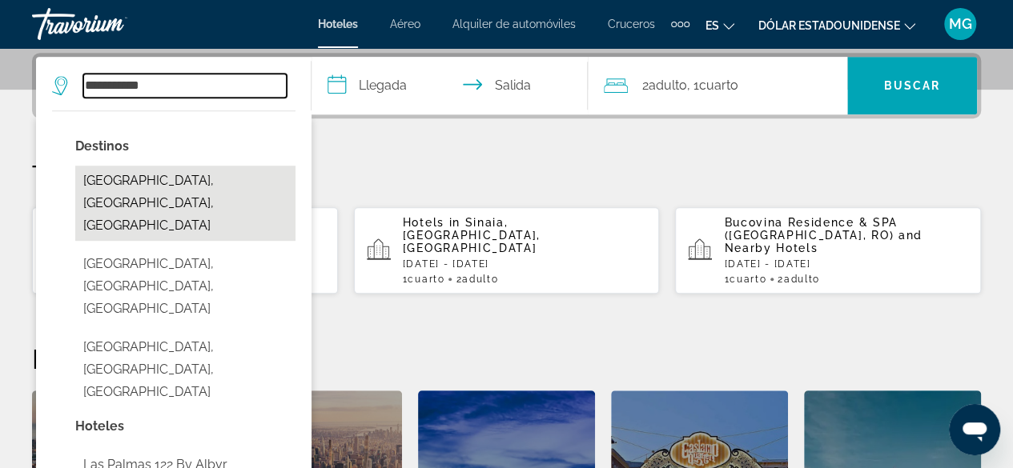
type input "**********"
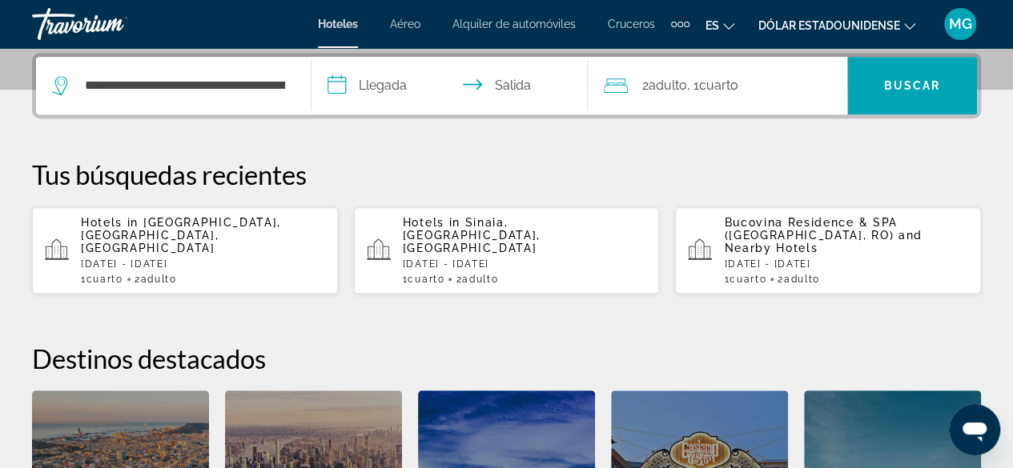
click at [373, 88] on input "**********" at bounding box center [452, 88] width 282 height 62
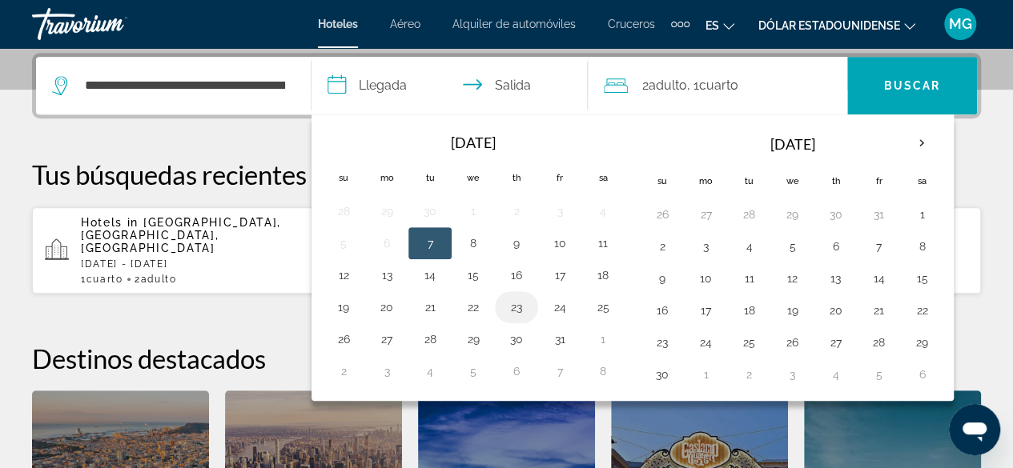
click at [510, 310] on button "23" at bounding box center [517, 307] width 26 height 22
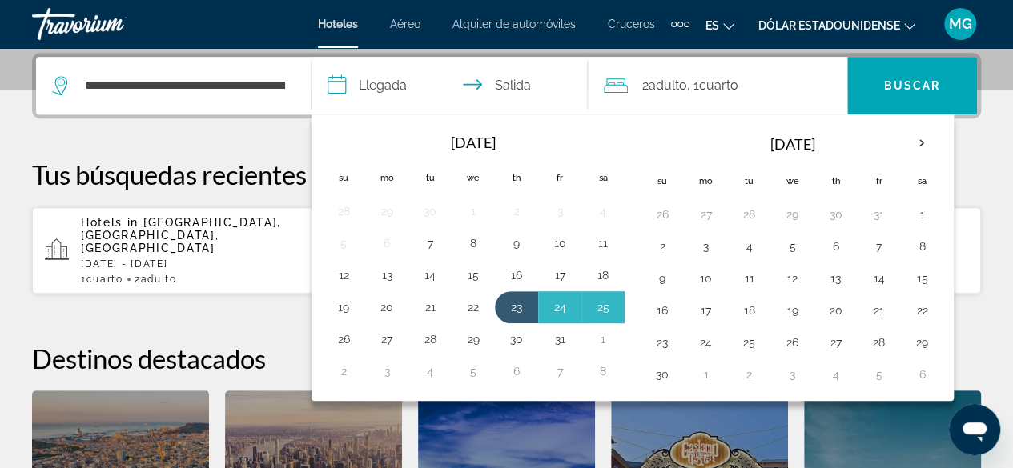
click at [340, 335] on button "26" at bounding box center [344, 339] width 26 height 22
type input "**********"
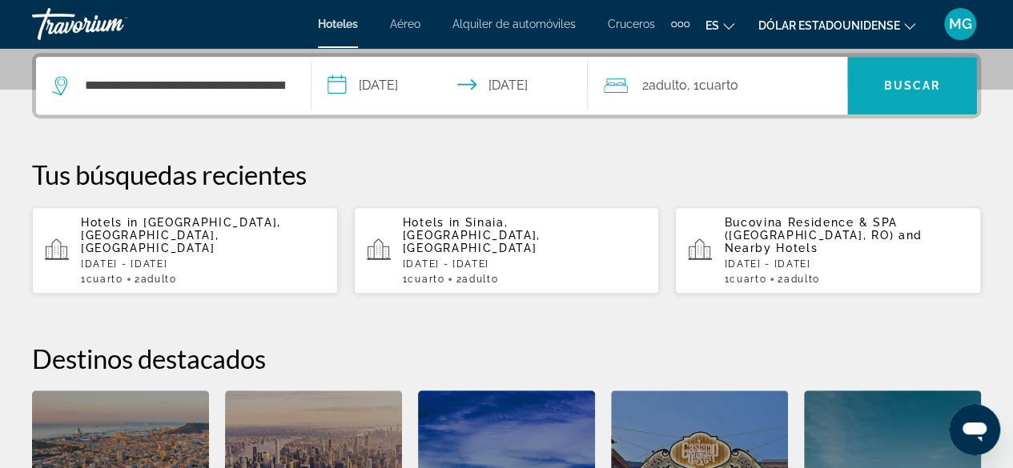
click at [933, 82] on span "Buscar" at bounding box center [912, 85] width 57 height 13
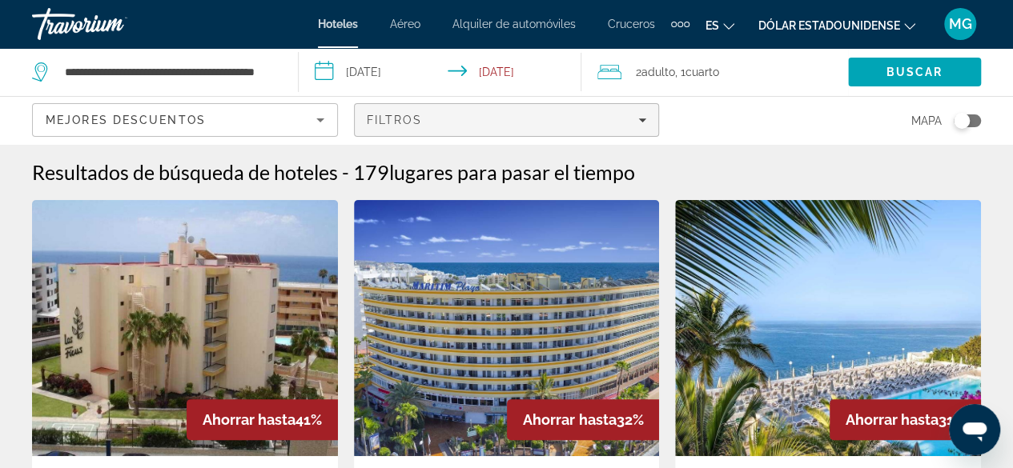
click at [642, 119] on icon "Filters" at bounding box center [643, 120] width 8 height 4
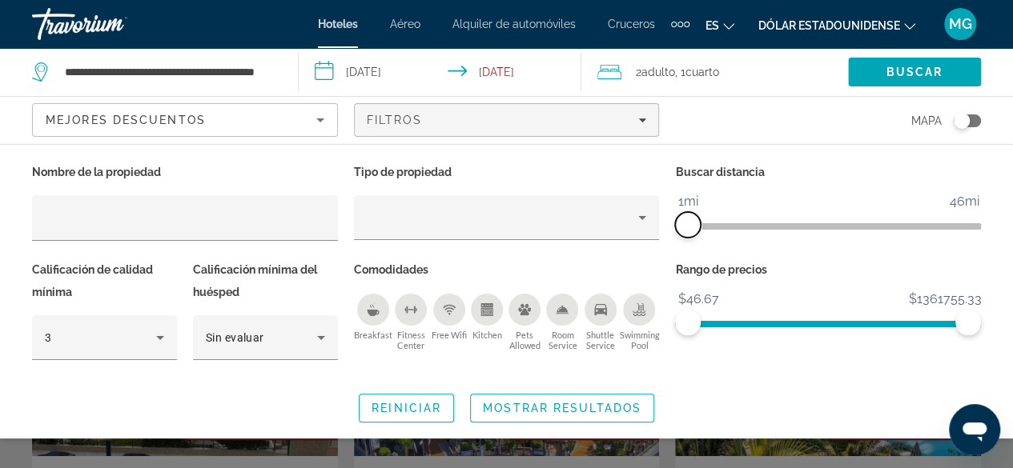
drag, startPoint x: 834, startPoint y: 211, endPoint x: 689, endPoint y: 221, distance: 146.0
click at [689, 221] on span "ngx-slider" at bounding box center [688, 225] width 26 height 26
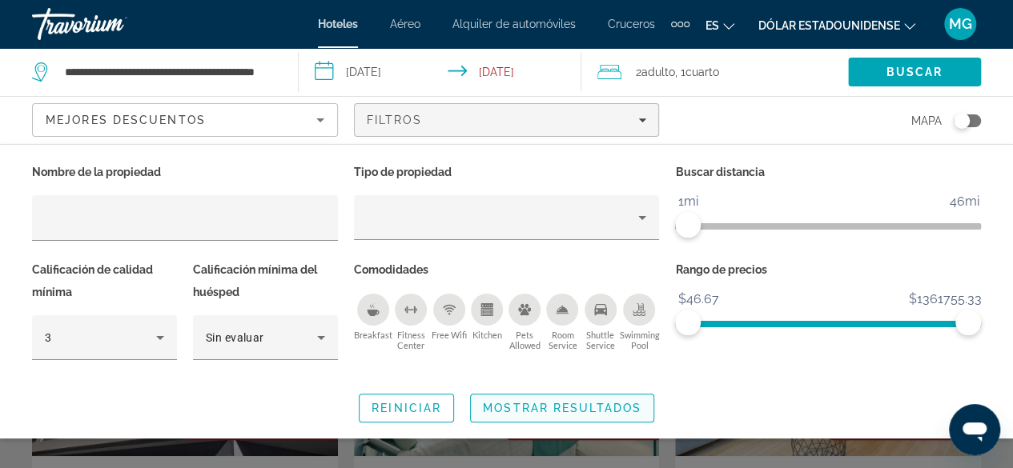
click at [584, 405] on span "Mostrar resultados" at bounding box center [562, 408] width 159 height 13
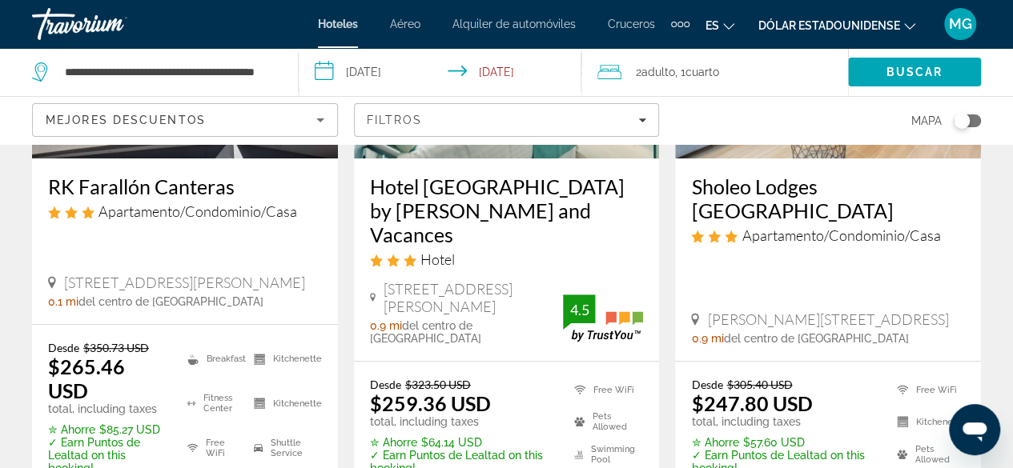
scroll to position [320, 0]
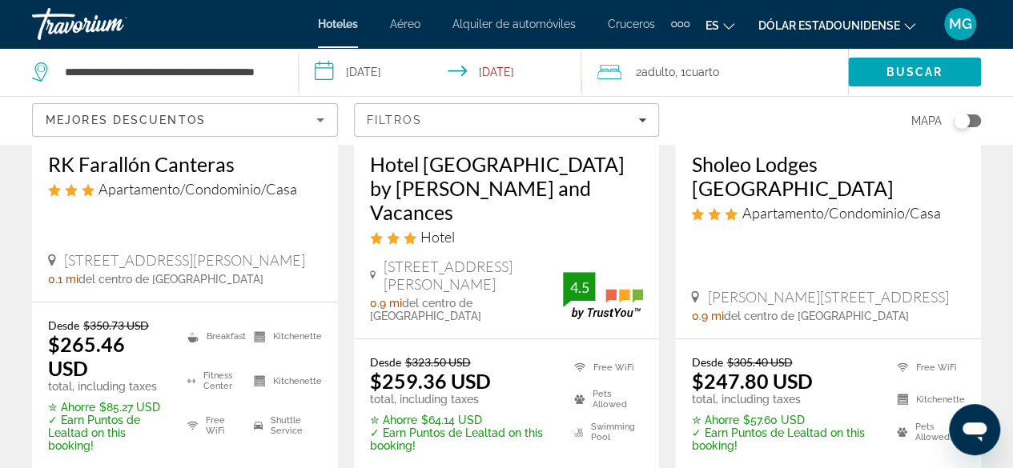
drag, startPoint x: 115, startPoint y: 259, endPoint x: 63, endPoint y: 243, distance: 54.7
click at [64, 251] on span "[STREET_ADDRESS][PERSON_NAME]" at bounding box center [184, 260] width 241 height 18
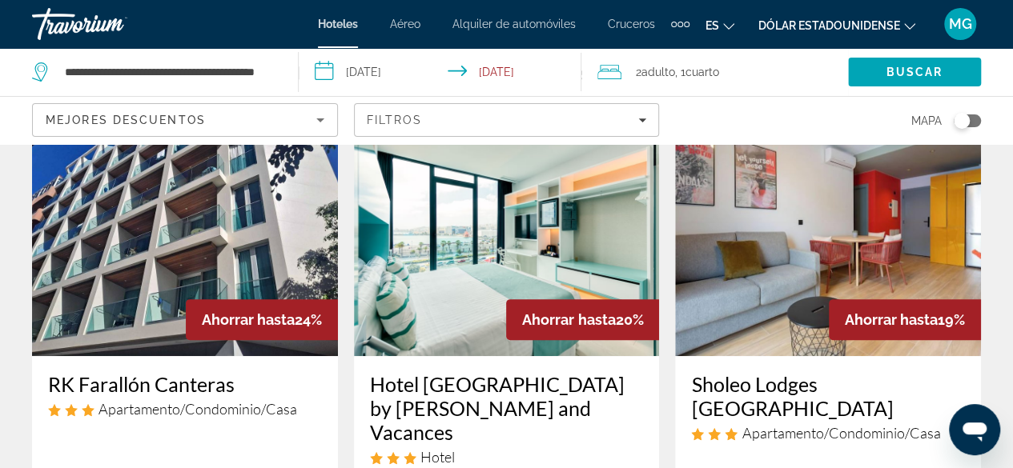
scroll to position [80, 0]
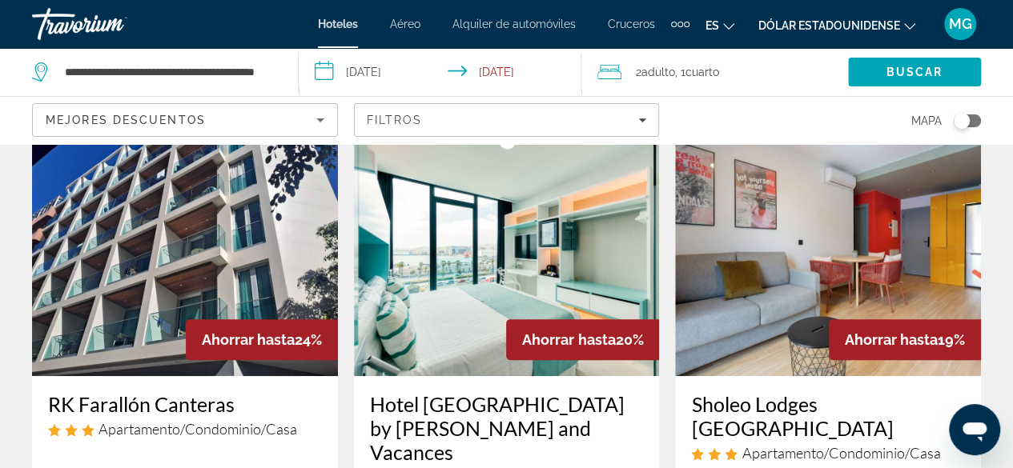
click at [165, 197] on img "Contenido principal" at bounding box center [185, 248] width 306 height 256
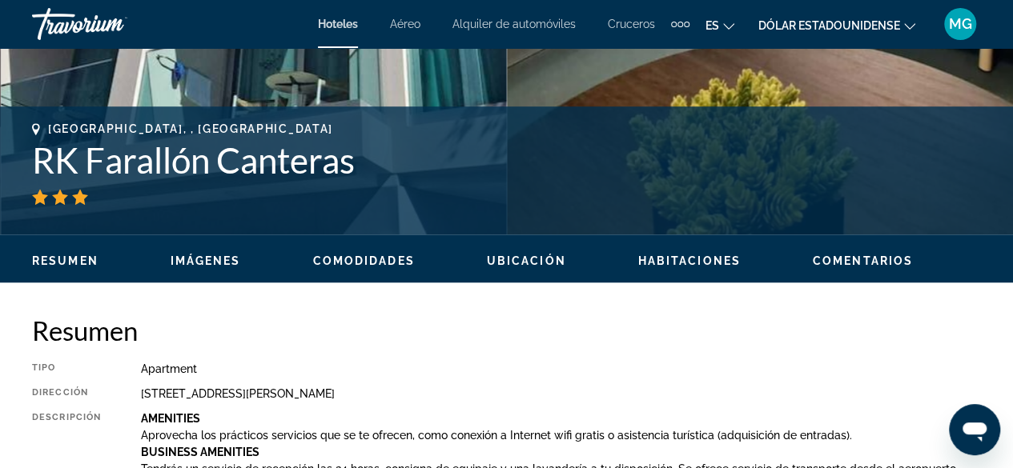
scroll to position [400, 0]
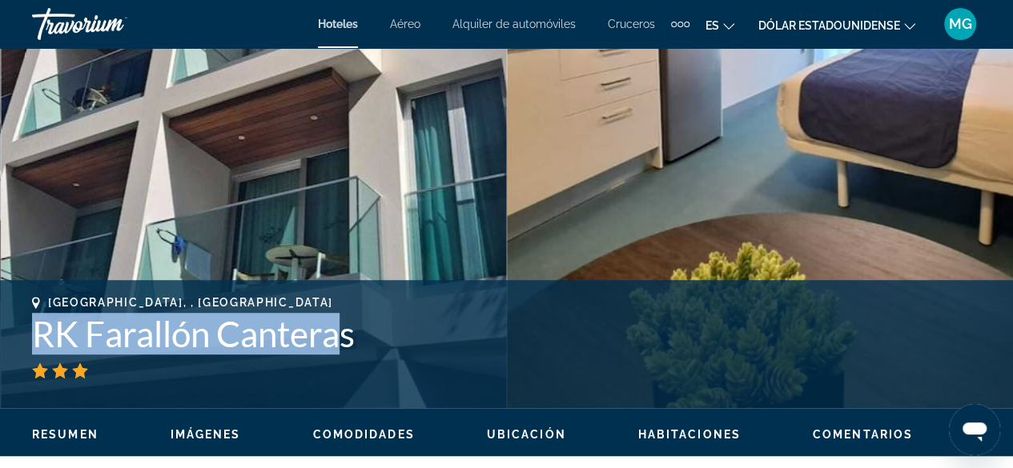
drag, startPoint x: 343, startPoint y: 332, endPoint x: 154, endPoint y: 343, distance: 189.3
click at [25, 335] on div "[GEOGRAPHIC_DATA], , [GEOGRAPHIC_DATA] RK Farallón Canteras Dirección [STREET_A…" at bounding box center [506, 344] width 1013 height 96
drag, startPoint x: 286, startPoint y: 339, endPoint x: 286, endPoint y: 329, distance: 9.6
copy h1 "RK Farallón Cantera"
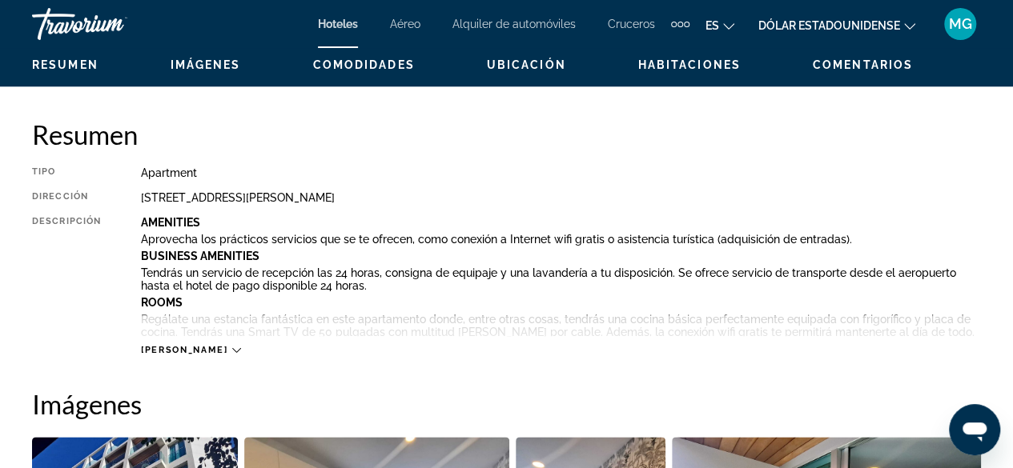
scroll to position [640, 0]
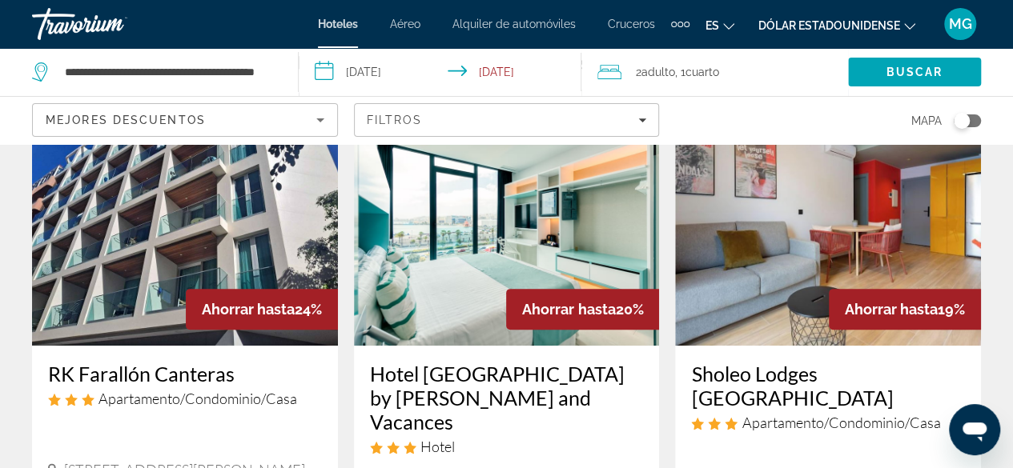
scroll to position [240, 0]
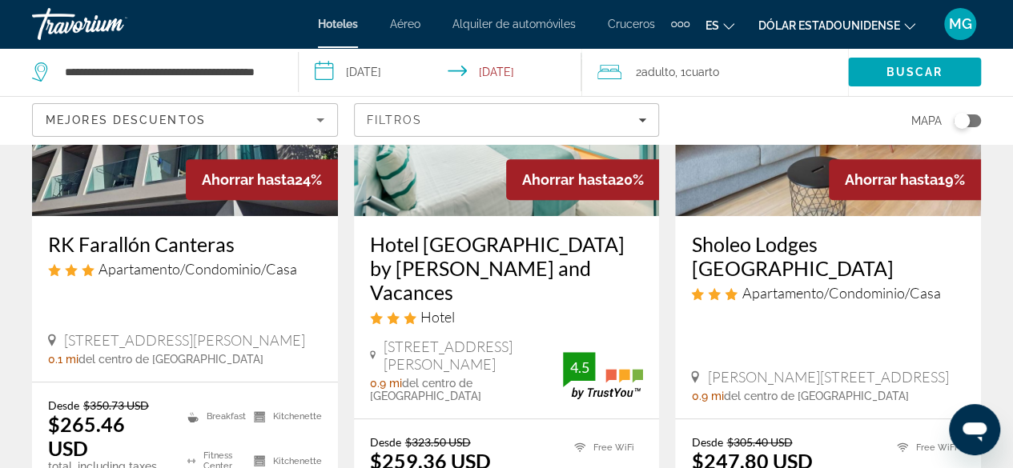
drag, startPoint x: 522, startPoint y: 341, endPoint x: 384, endPoint y: 324, distance: 138.7
click at [384, 338] on span "[STREET_ADDRESS][PERSON_NAME]" at bounding box center [472, 355] width 179 height 35
copy span "[STREET_ADDRESS][PERSON_NAME]"
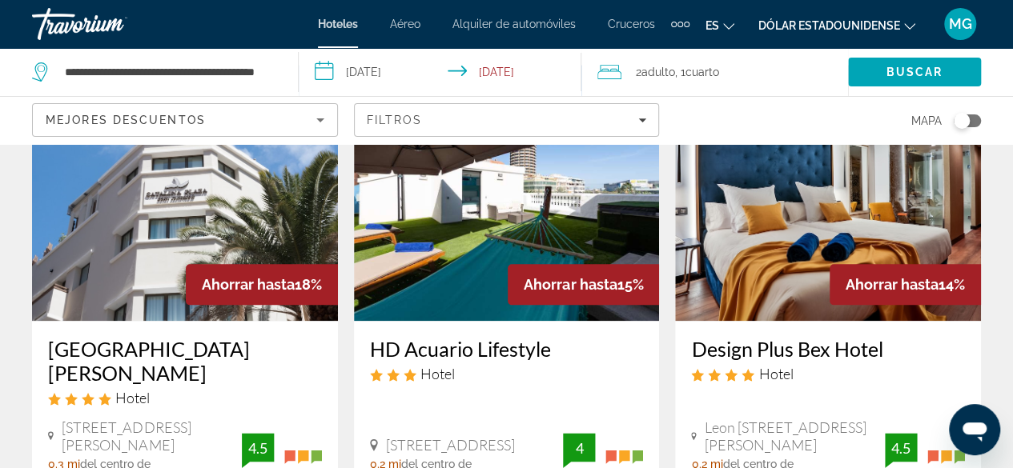
scroll to position [881, 0]
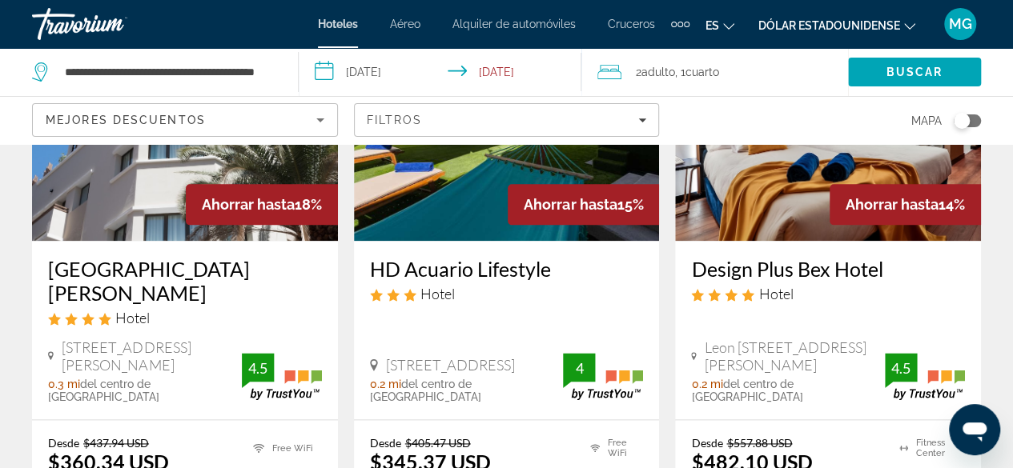
click at [154, 179] on img "Contenido principal" at bounding box center [185, 113] width 306 height 256
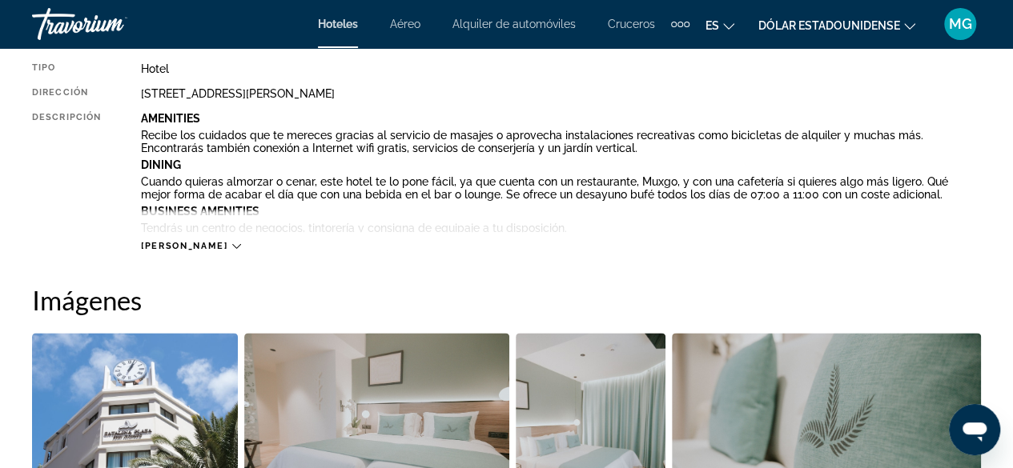
scroll to position [881, 0]
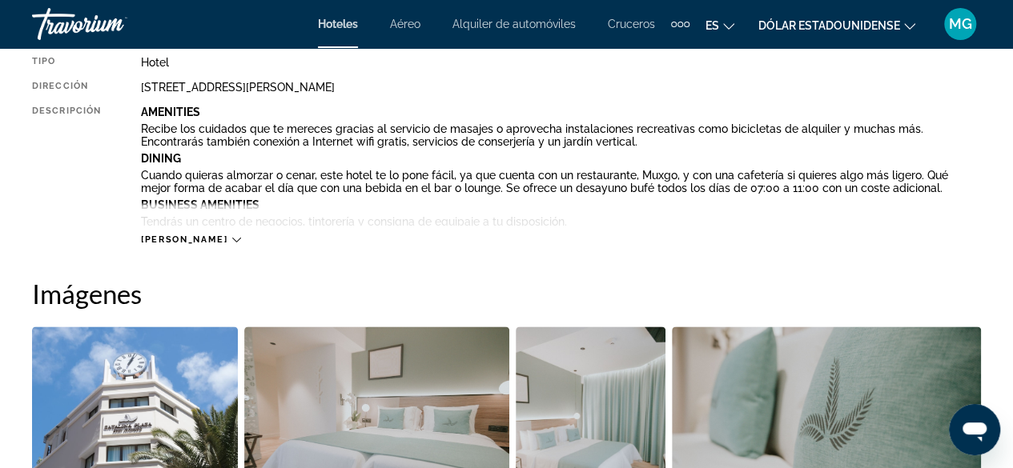
drag, startPoint x: 420, startPoint y: 86, endPoint x: 138, endPoint y: 89, distance: 281.8
click at [138, 89] on div "Tipo Hotel Dirección [STREET_ADDRESS][PERSON_NAME] Descripción Amenities Recibe…" at bounding box center [506, 151] width 949 height 190
copy div "[STREET_ADDRESS][PERSON_NAME]"
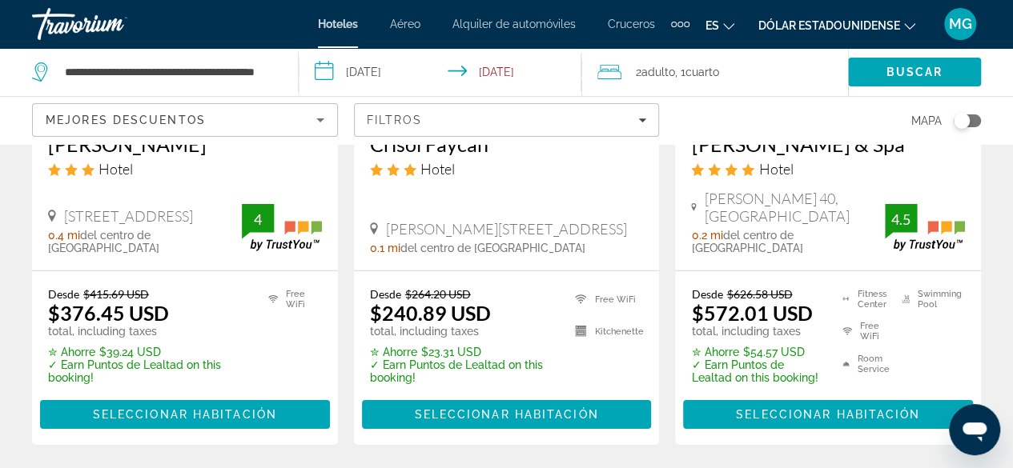
scroll to position [2482, 0]
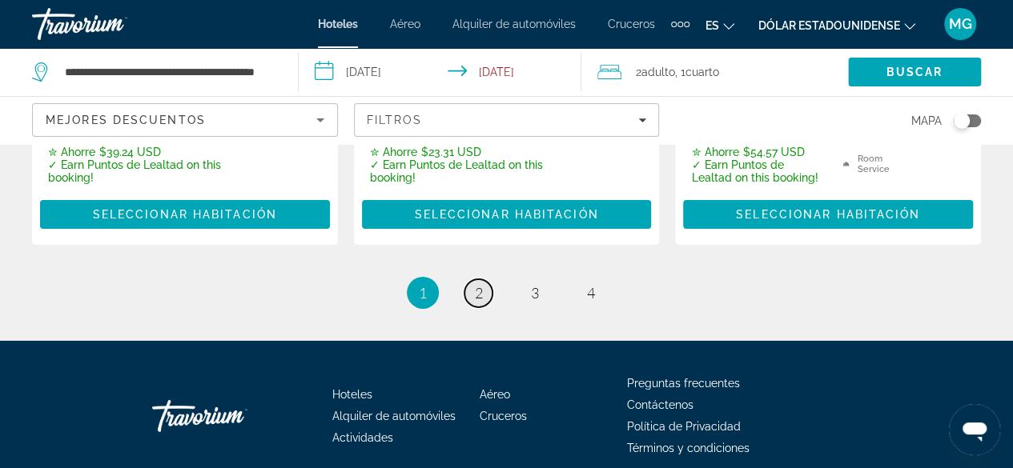
click at [471, 279] on link "page 2" at bounding box center [478, 293] width 28 height 28
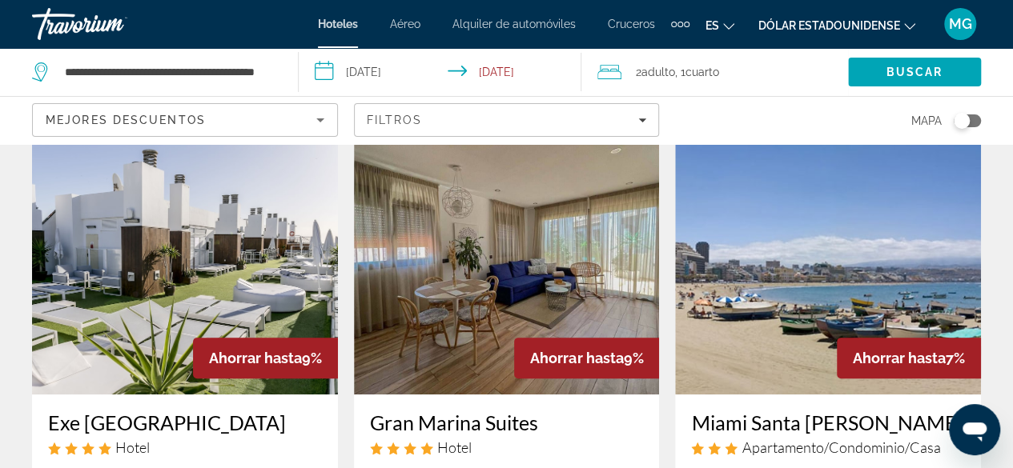
scroll to position [240, 0]
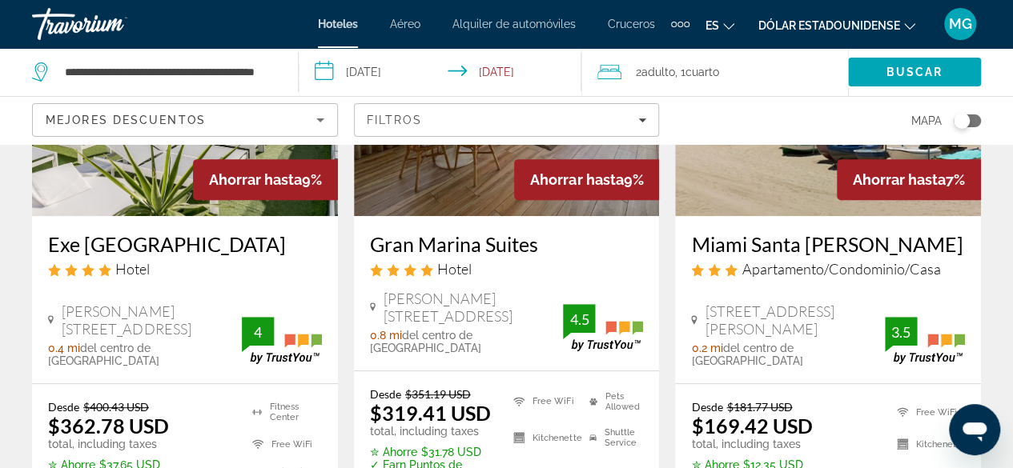
click at [777, 187] on img "Contenido principal" at bounding box center [828, 88] width 306 height 256
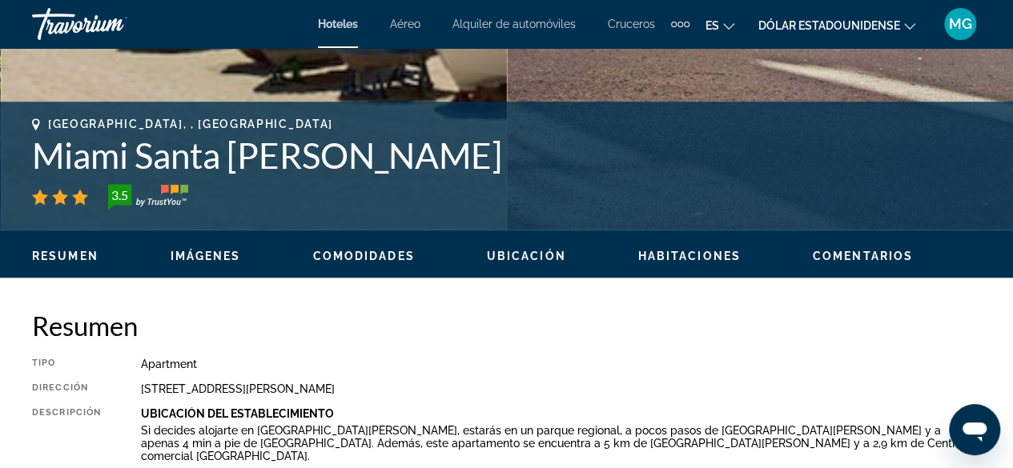
scroll to position [400, 0]
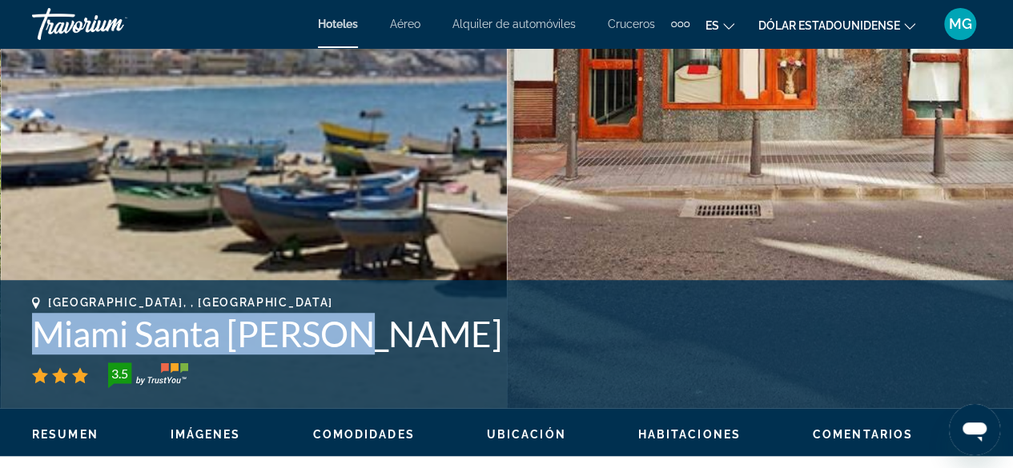
drag, startPoint x: 295, startPoint y: 347, endPoint x: 34, endPoint y: 335, distance: 261.3
click at [34, 335] on h1 "Miami Santa [PERSON_NAME]" at bounding box center [506, 334] width 949 height 42
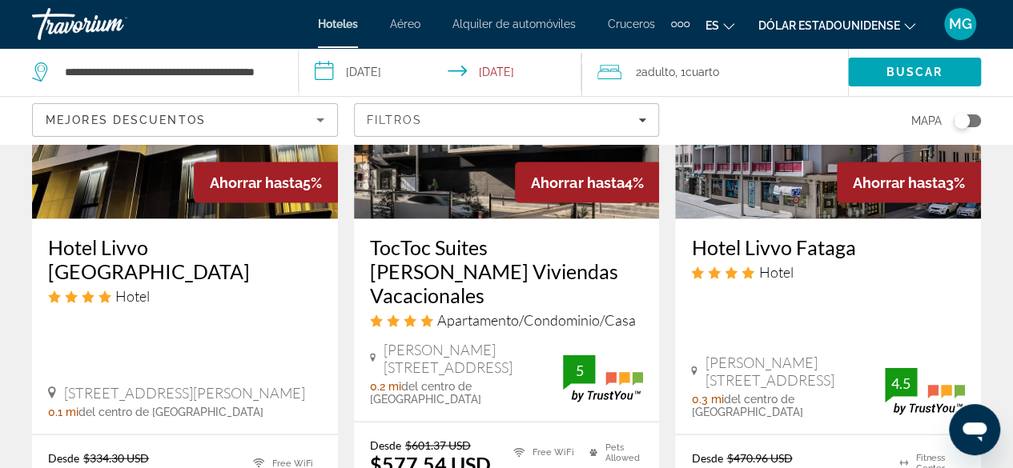
scroll to position [1601, 0]
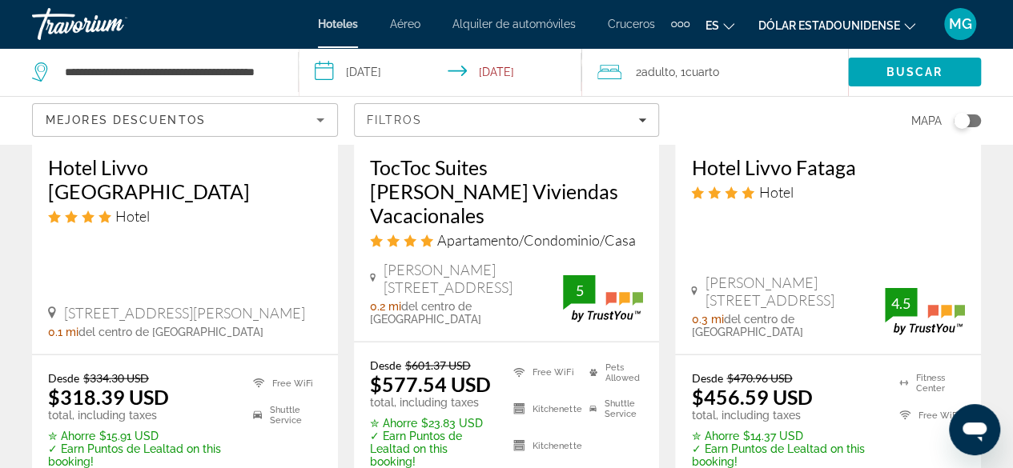
drag, startPoint x: 490, startPoint y: 266, endPoint x: 392, endPoint y: 243, distance: 100.2
click at [392, 261] on span "[PERSON_NAME][STREET_ADDRESS]" at bounding box center [472, 278] width 179 height 35
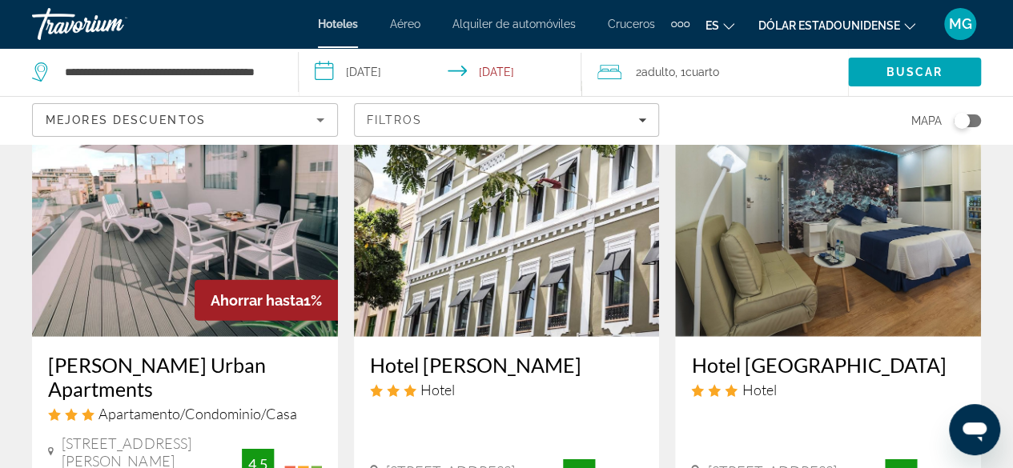
scroll to position [2242, 0]
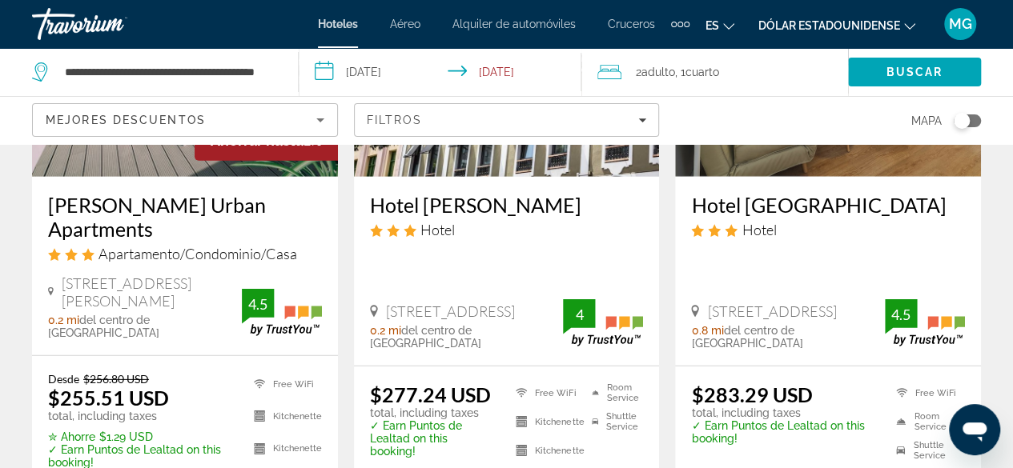
drag, startPoint x: 482, startPoint y: 287, endPoint x: 383, endPoint y: 265, distance: 101.8
click at [386, 303] on span "[STREET_ADDRESS]" at bounding box center [450, 312] width 129 height 18
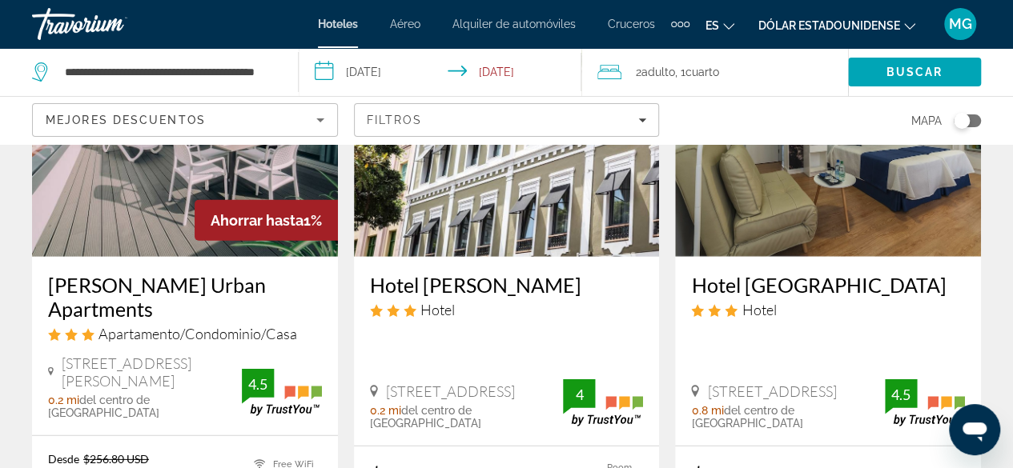
click at [495, 179] on img "Contenido principal" at bounding box center [507, 129] width 306 height 256
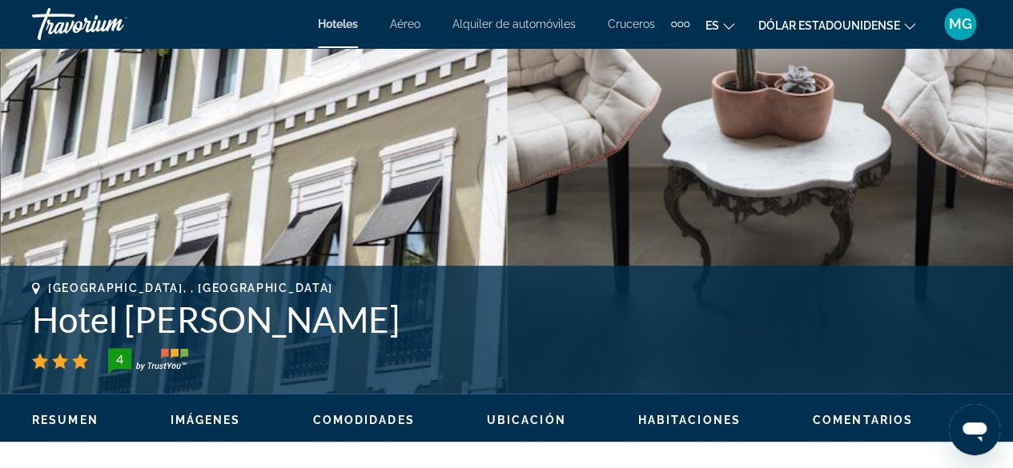
scroll to position [402, 0]
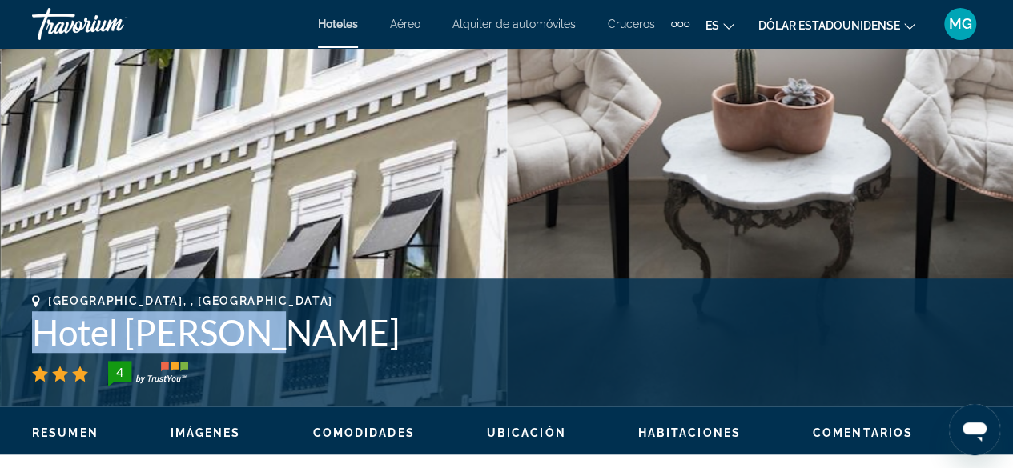
drag, startPoint x: 215, startPoint y: 337, endPoint x: 42, endPoint y: 334, distance: 173.8
click at [42, 334] on h1 "Hotel [PERSON_NAME]" at bounding box center [506, 332] width 949 height 42
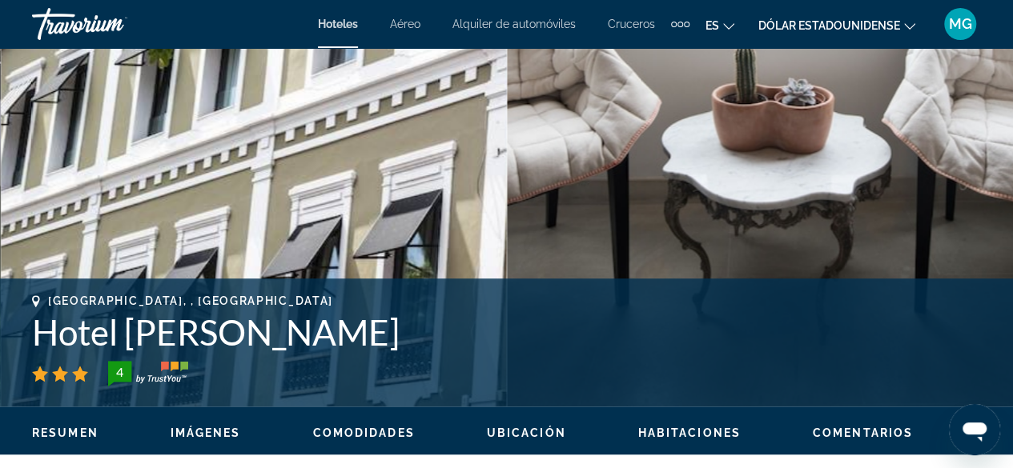
click at [484, 295] on div "[GEOGRAPHIC_DATA], , [GEOGRAPHIC_DATA]" at bounding box center [506, 301] width 949 height 13
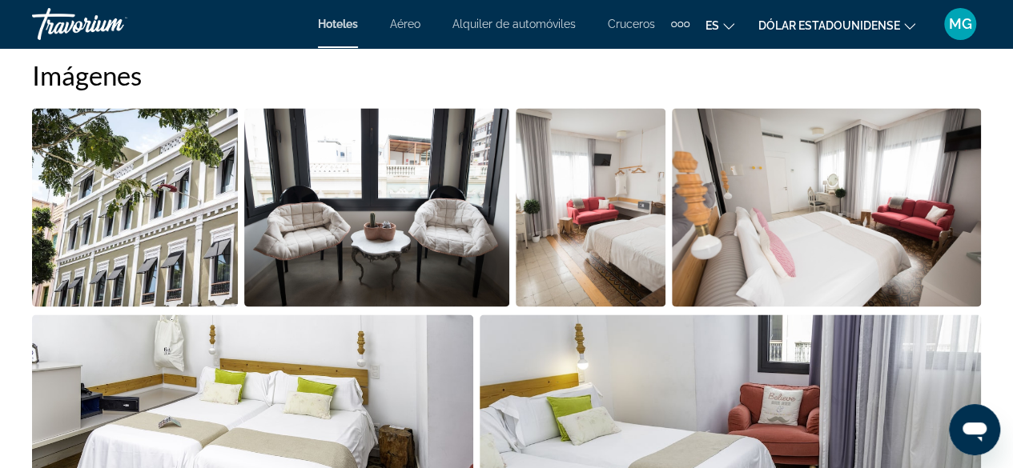
scroll to position [1122, 0]
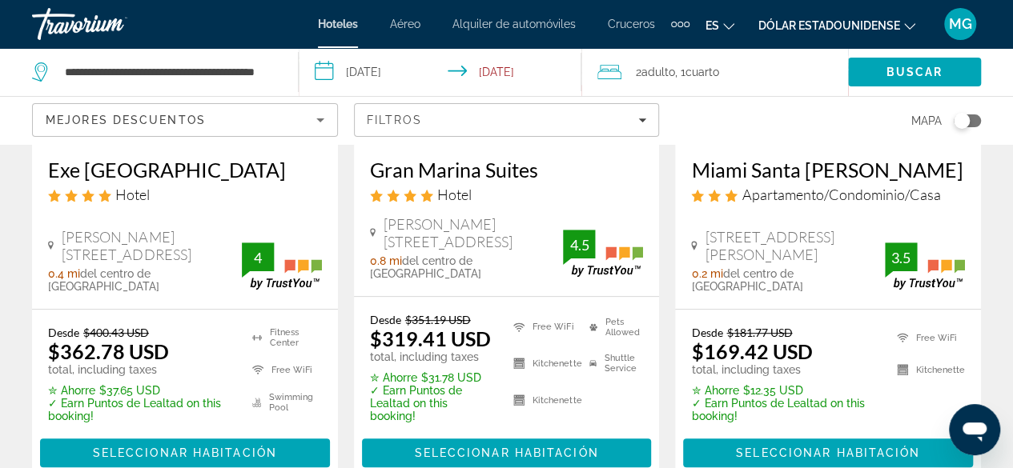
scroll to position [320, 0]
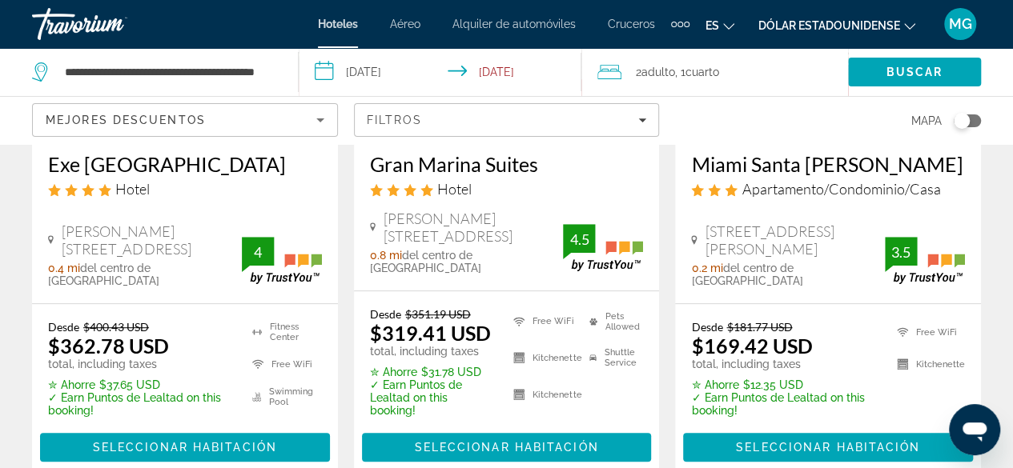
click at [758, 167] on h3 "Miami Santa [PERSON_NAME]" at bounding box center [828, 164] width 274 height 24
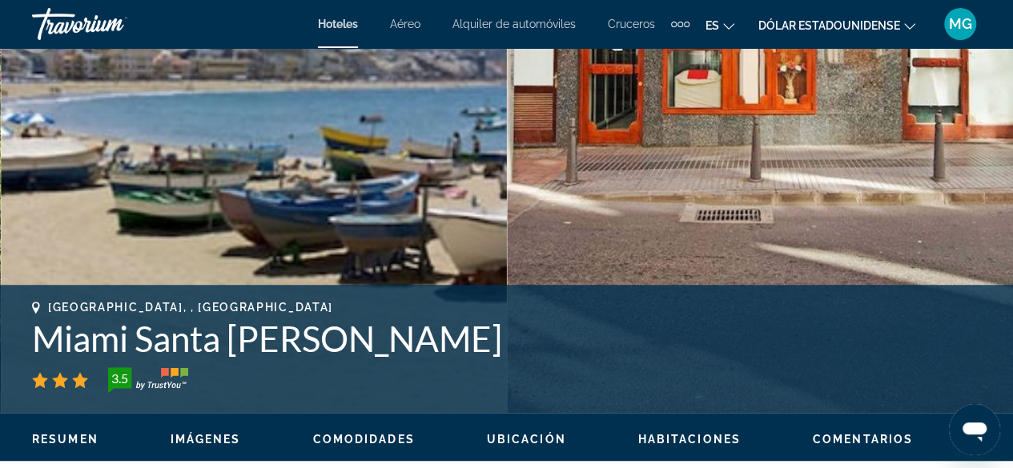
scroll to position [400, 0]
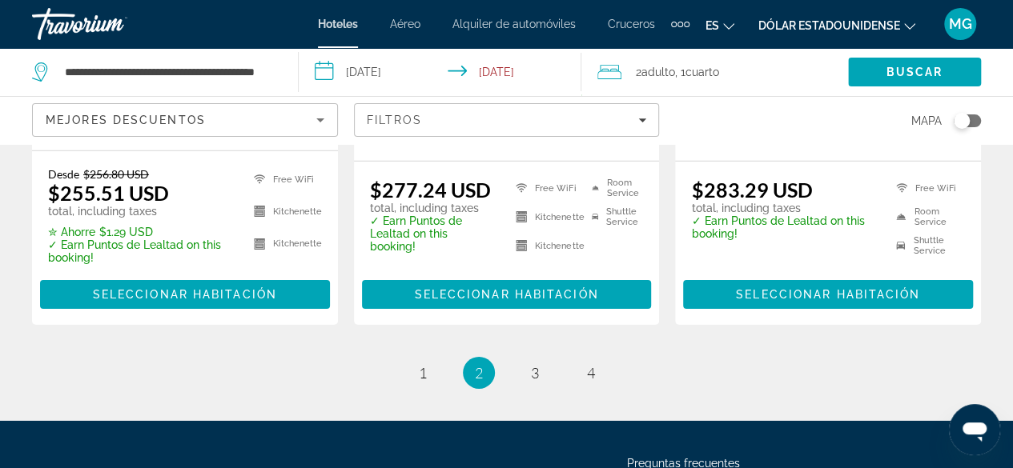
scroll to position [2568, 0]
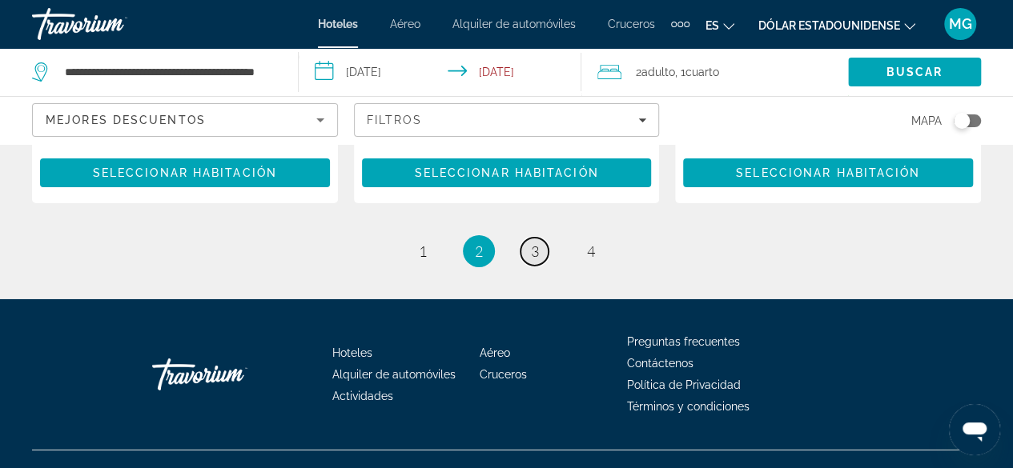
click at [528, 238] on link "page 3" at bounding box center [534, 252] width 28 height 28
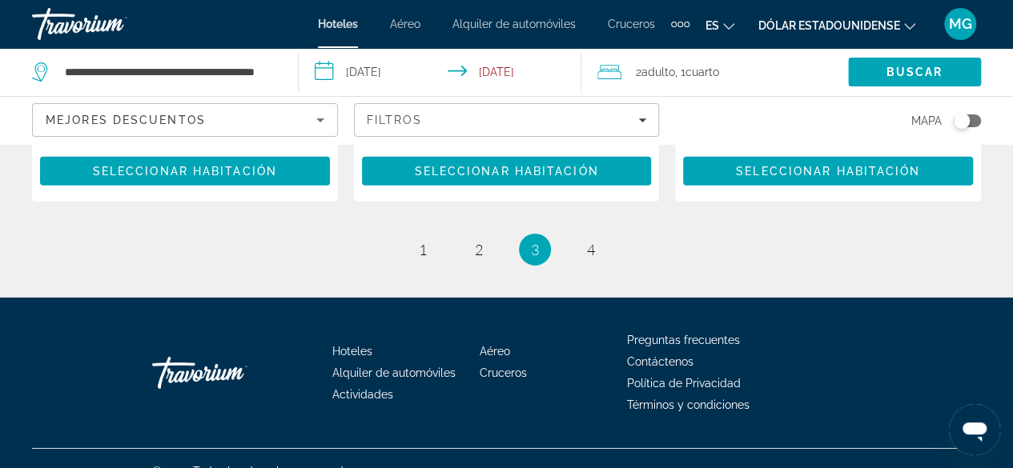
scroll to position [2466, 0]
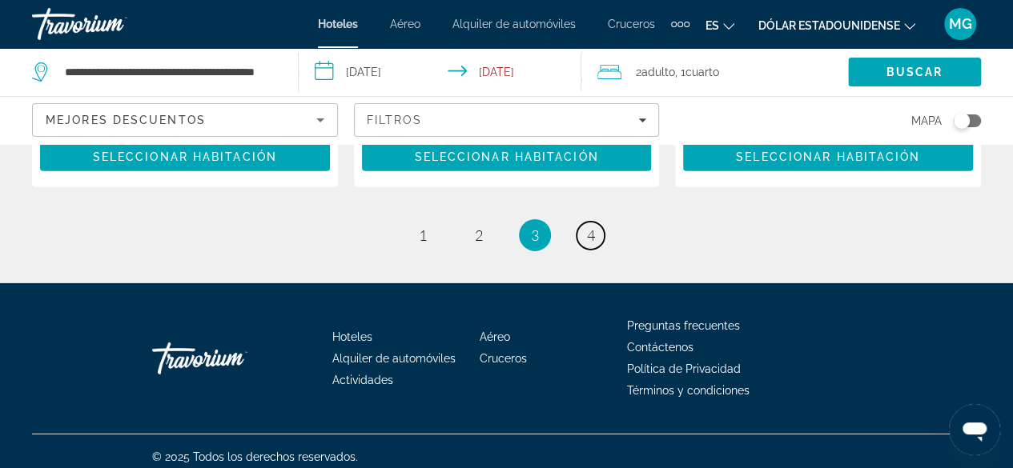
click at [599, 223] on link "page 4" at bounding box center [590, 236] width 28 height 28
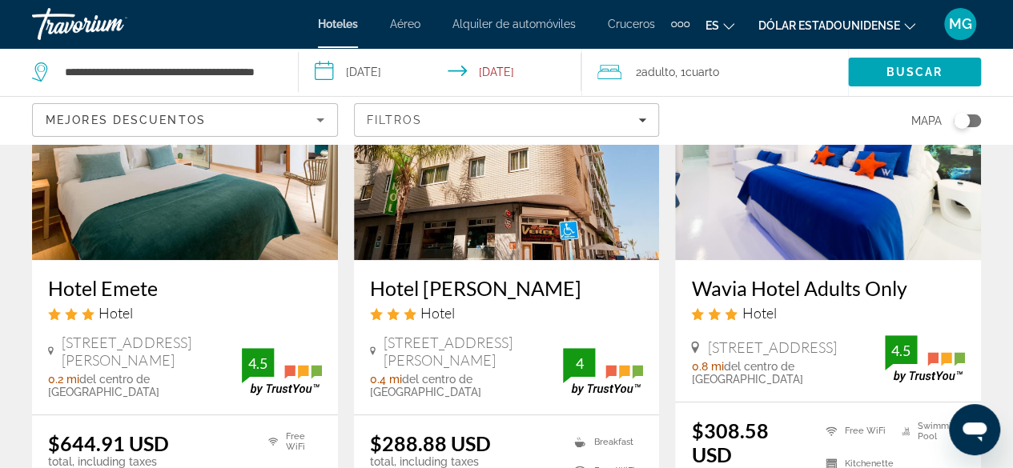
scroll to position [160, 0]
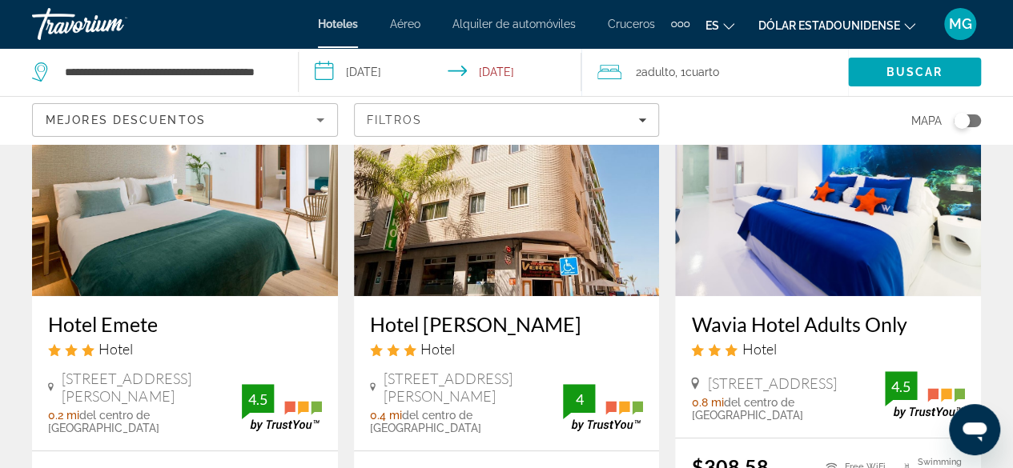
click at [512, 231] on img "Contenido principal" at bounding box center [507, 168] width 306 height 256
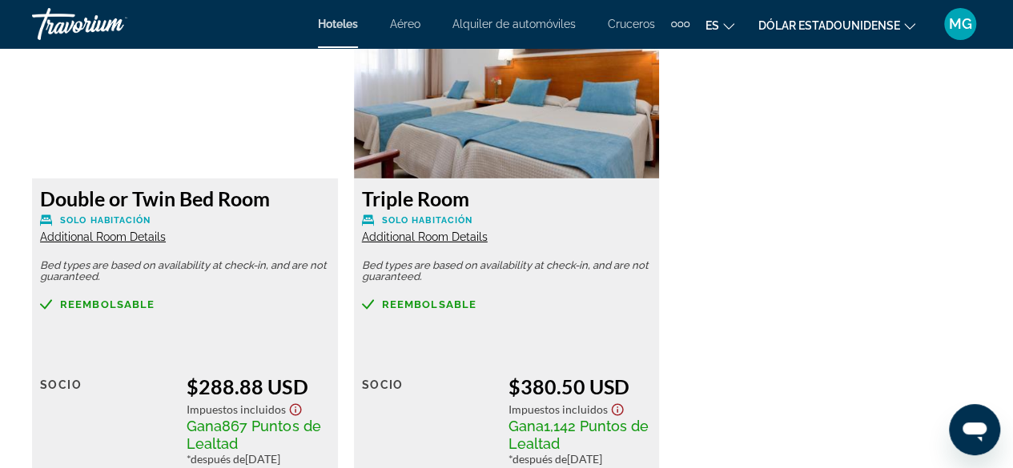
scroll to position [2802, 0]
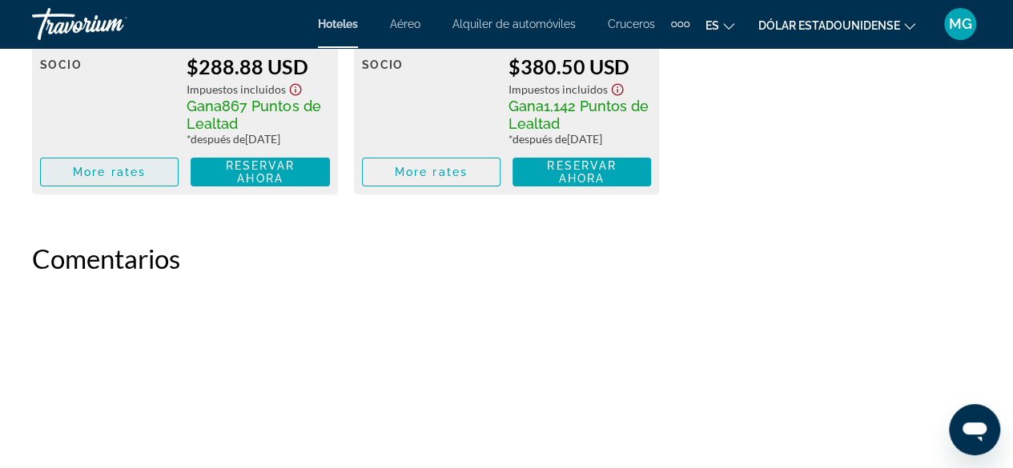
click at [120, 179] on span "More rates" at bounding box center [109, 172] width 73 height 13
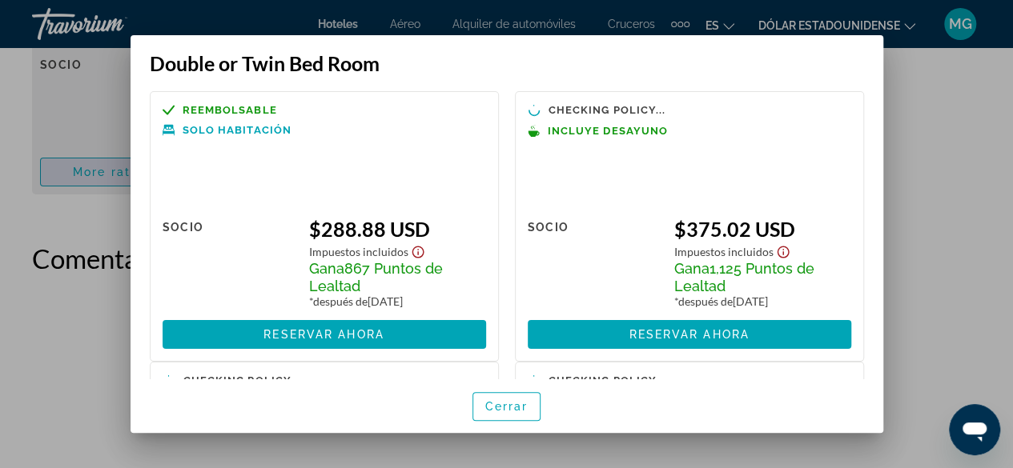
scroll to position [0, 0]
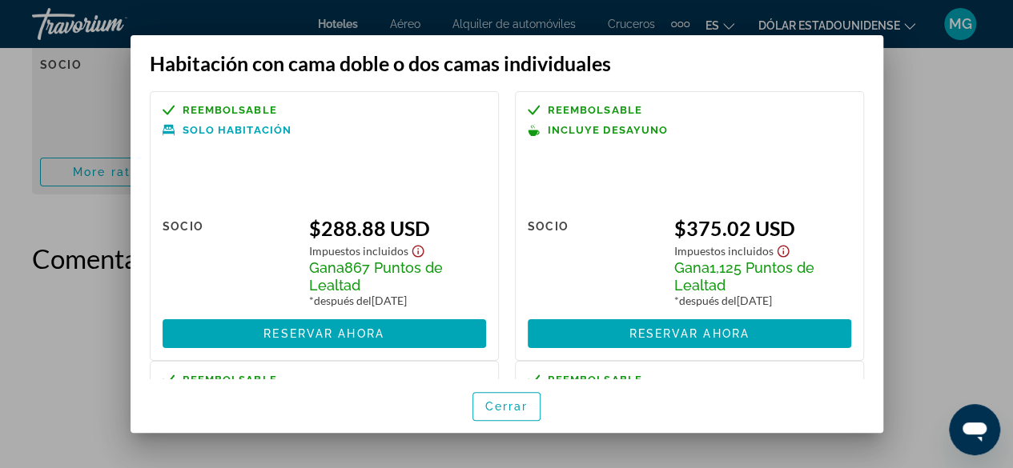
click at [417, 252] on icon "Mostrar descargo de responsabilidad de impuestos y tarifas" at bounding box center [417, 251] width 19 height 14
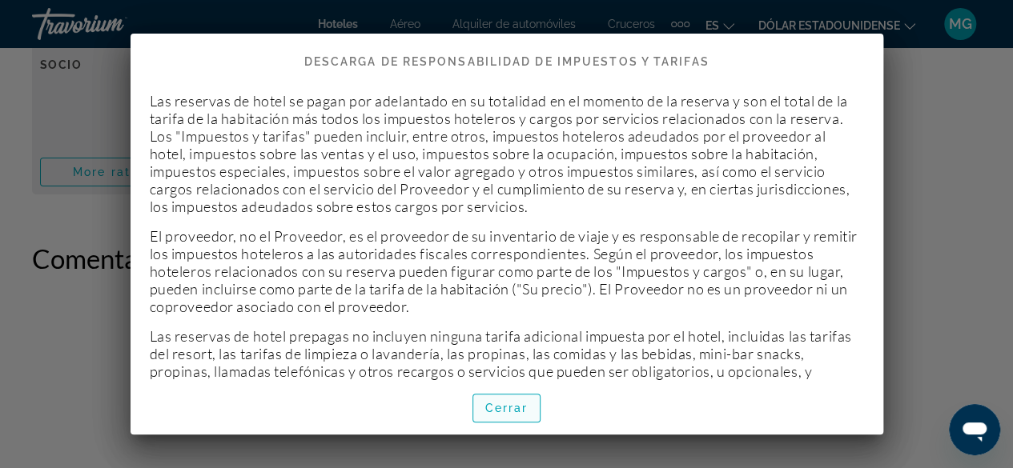
click at [534, 395] on span "button" at bounding box center [506, 408] width 67 height 38
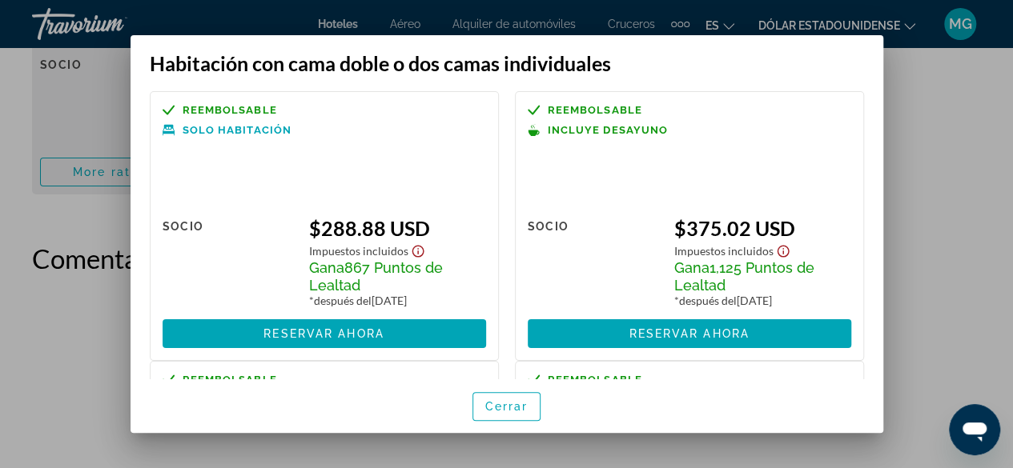
drag, startPoint x: 520, startPoint y: 401, endPoint x: 530, endPoint y: 393, distance: 13.1
click at [520, 401] on font "Cerrar" at bounding box center [506, 406] width 43 height 13
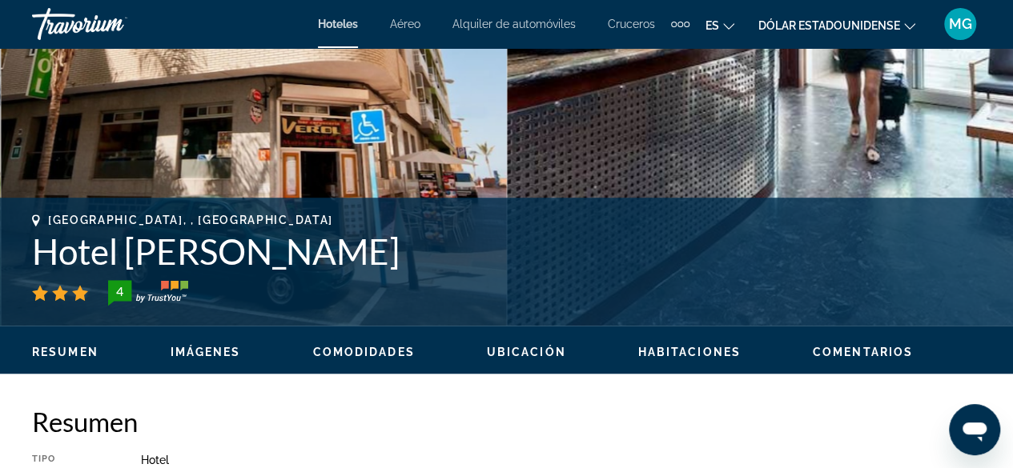
scroll to position [400, 0]
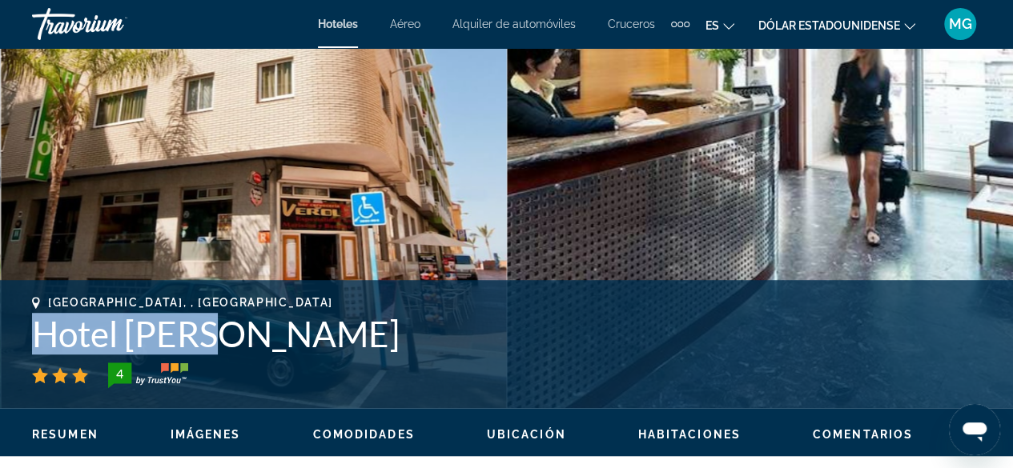
drag, startPoint x: 159, startPoint y: 324, endPoint x: 51, endPoint y: 329, distance: 107.4
click at [35, 329] on h1 "Hotel [PERSON_NAME]" at bounding box center [506, 334] width 949 height 42
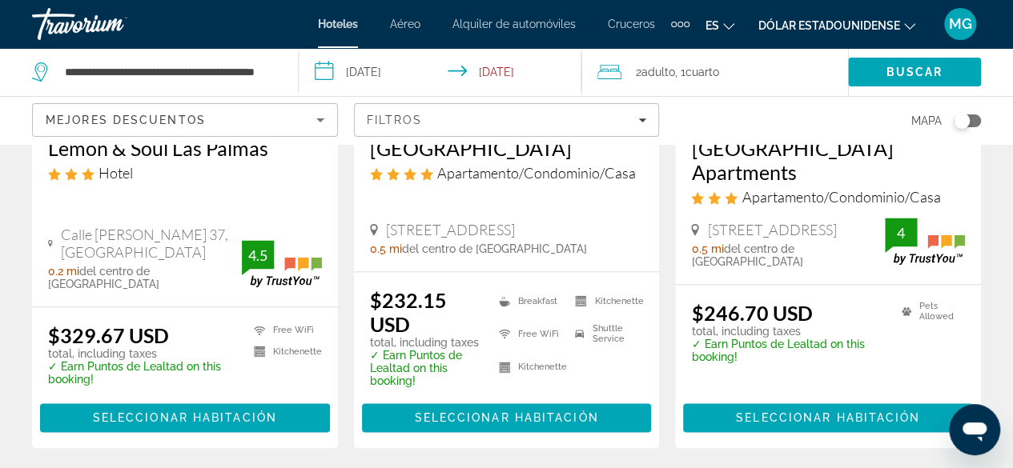
scroll to position [801, 0]
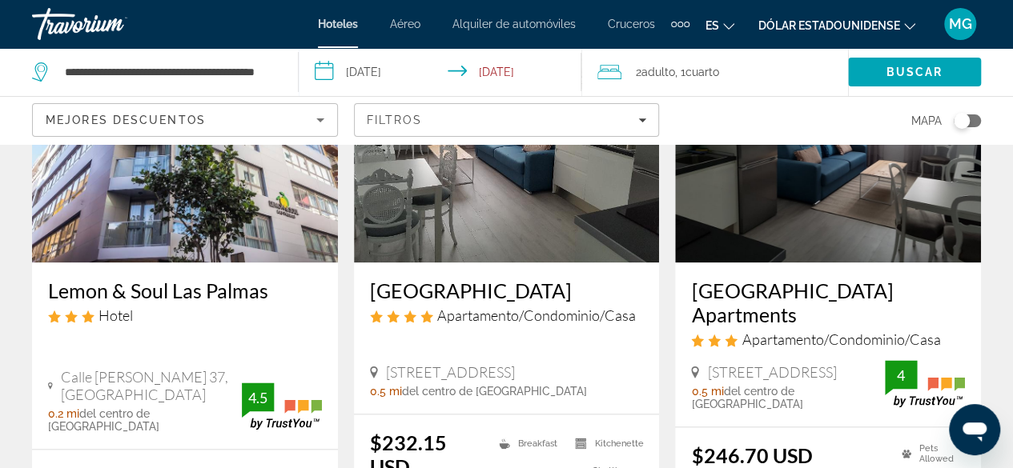
click at [777, 257] on img "Contenido principal" at bounding box center [828, 134] width 306 height 256
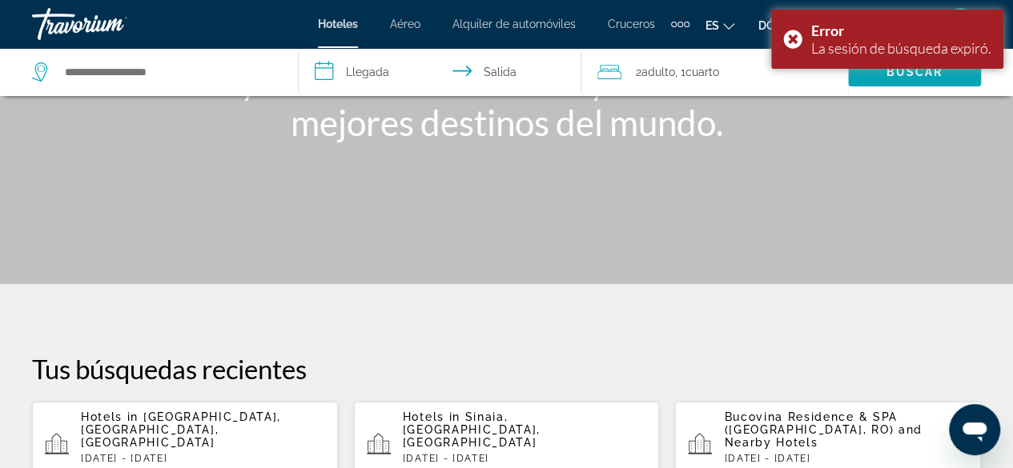
scroll to position [480, 0]
